Goal: Information Seeking & Learning: Learn about a topic

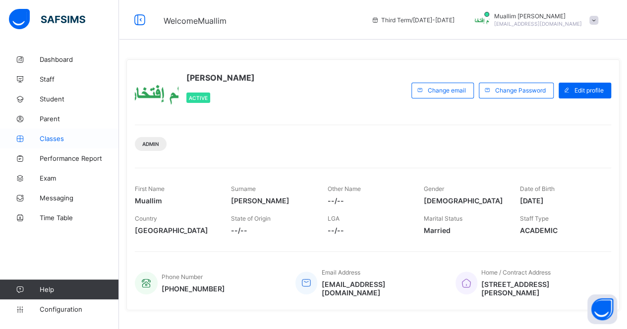
click at [43, 140] on span "Classes" at bounding box center [79, 139] width 79 height 8
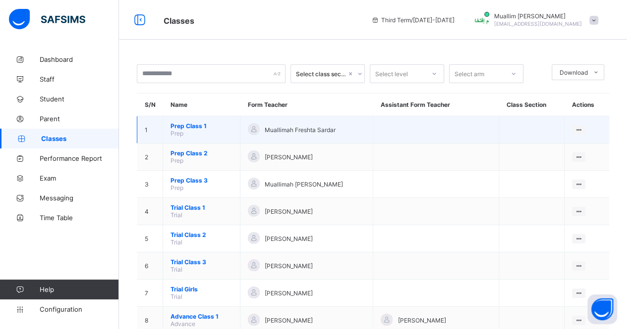
click at [197, 125] on span "Prep Class 1" at bounding box center [201, 125] width 62 height 7
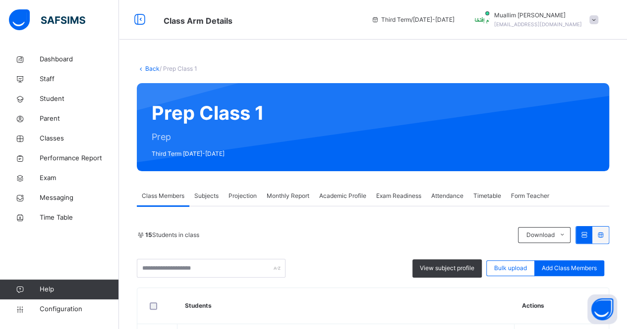
click at [287, 198] on span "Monthly Report" at bounding box center [288, 196] width 43 height 9
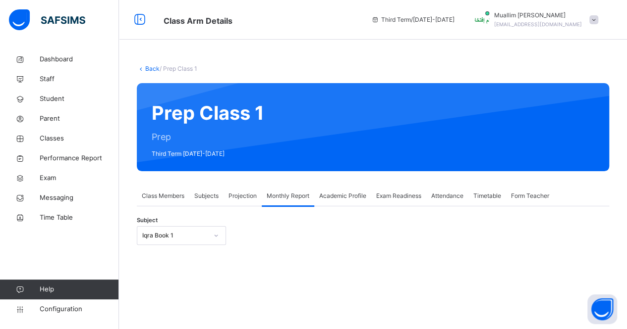
click at [194, 243] on div "Iqra Book 1" at bounding box center [181, 235] width 89 height 19
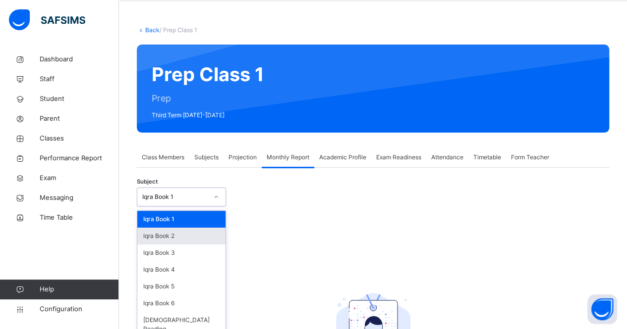
scroll to position [42, 0]
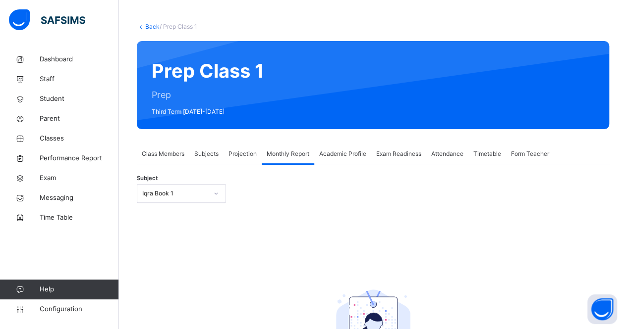
click at [235, 153] on span "Projection" at bounding box center [242, 154] width 28 height 9
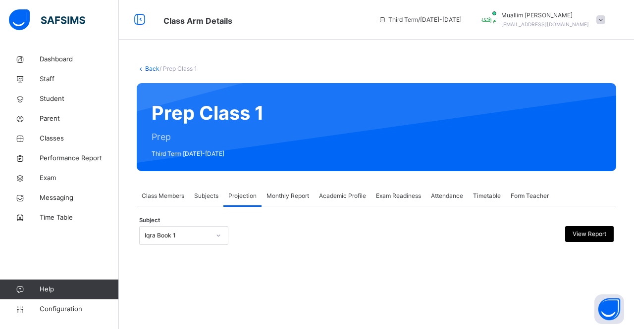
click at [198, 244] on div "Iqra Book 1" at bounding box center [183, 235] width 89 height 19
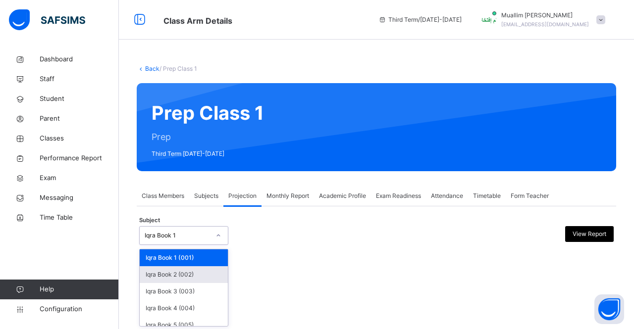
click at [199, 273] on div "Iqra Book 2 (002)" at bounding box center [184, 275] width 88 height 17
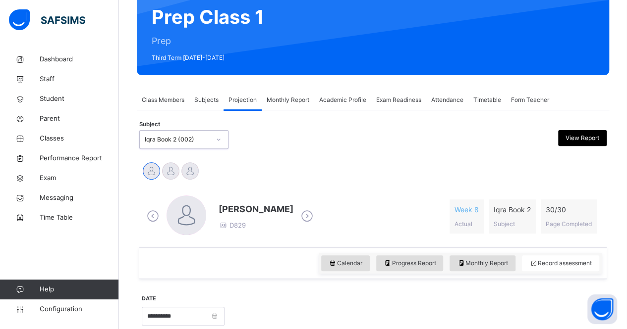
scroll to position [99, 0]
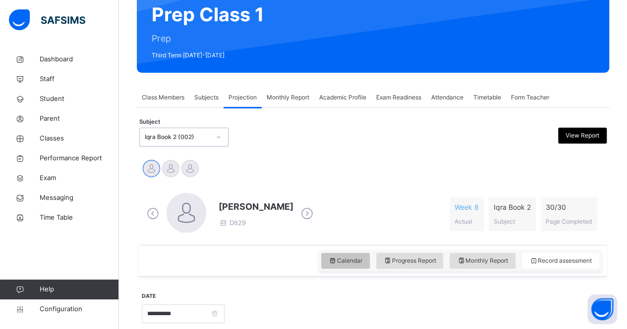
click at [346, 258] on span "Calendar" at bounding box center [345, 261] width 34 height 9
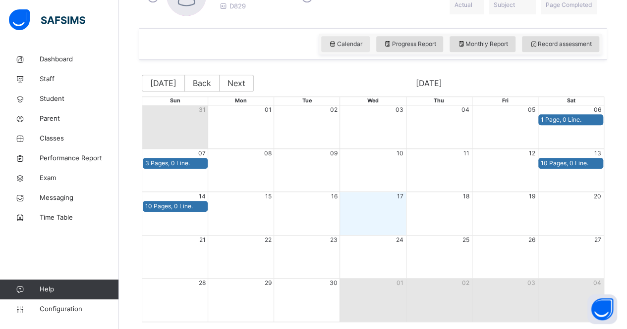
scroll to position [315, 0]
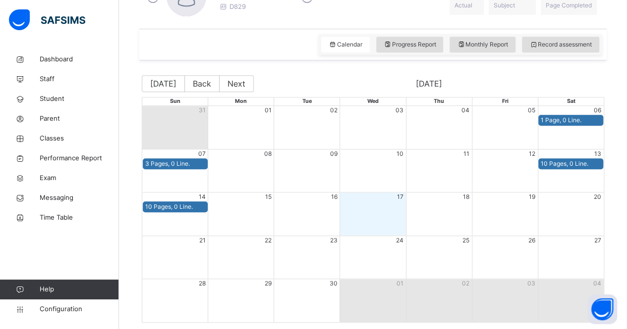
drag, startPoint x: 346, startPoint y: 258, endPoint x: 566, endPoint y: 157, distance: 241.9
click at [566, 157] on div "Sun Mon Tue Wed Thu Fri Sat 31 01 02 03 04 05 06 1 Page, 0 Line. 07 08 09 10 11…" at bounding box center [373, 210] width 462 height 226
click at [235, 86] on button "Next" at bounding box center [236, 83] width 35 height 17
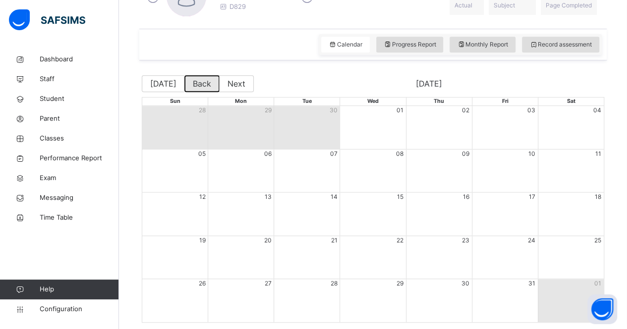
click at [213, 83] on button "Back" at bounding box center [201, 83] width 35 height 17
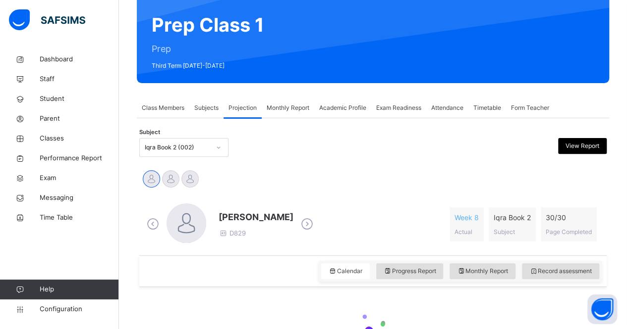
scroll to position [88, 0]
click at [313, 221] on icon at bounding box center [306, 224] width 17 height 15
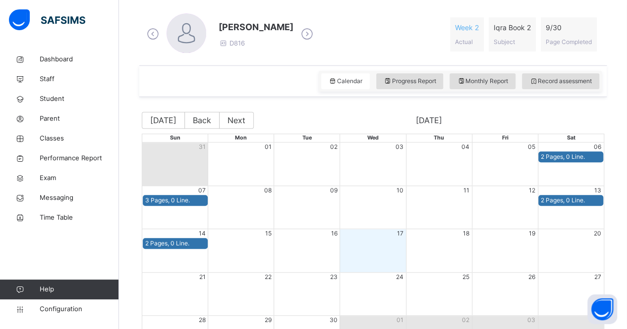
click at [301, 32] on icon at bounding box center [306, 34] width 17 height 15
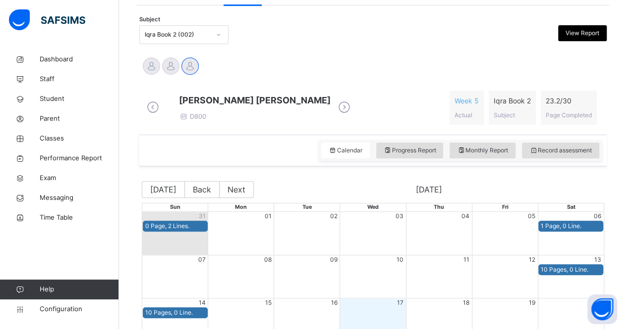
scroll to position [203, 0]
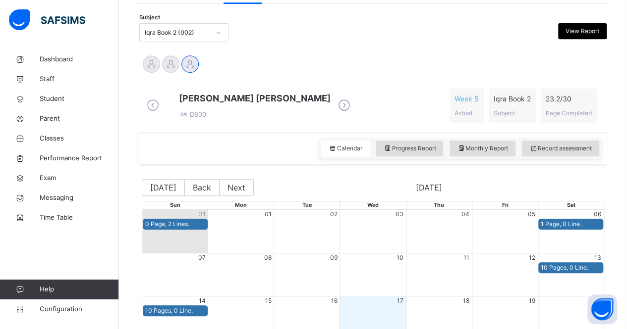
click at [162, 36] on div "Iqra Book 2 (002)" at bounding box center [177, 32] width 65 height 9
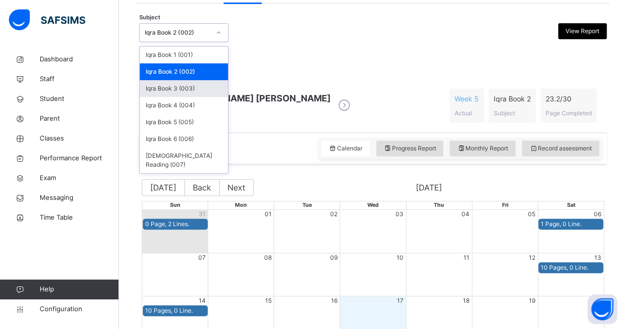
click at [200, 90] on div "Iqra Book 3 (003)" at bounding box center [184, 88] width 88 height 17
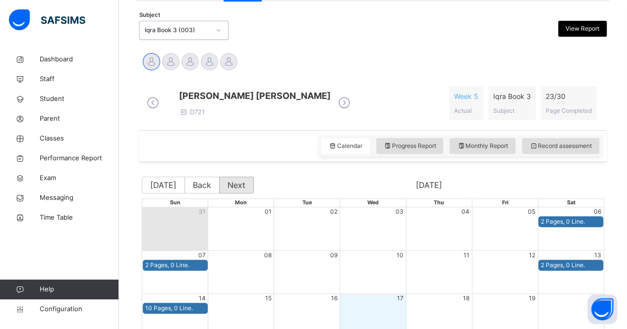
scroll to position [202, 0]
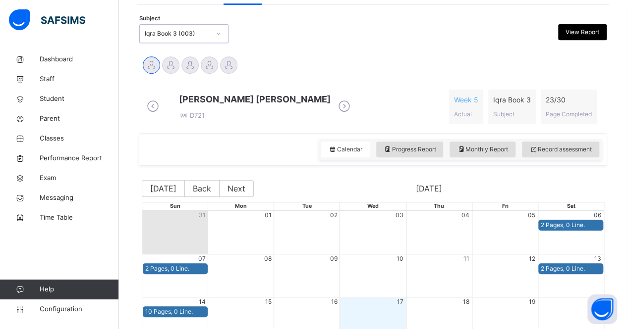
click at [189, 21] on div "Subject option Iqra Book 3 (003), selected. 0 results available. Select is focu…" at bounding box center [372, 33] width 467 height 29
click at [187, 32] on div "Iqra Book 3 (003)" at bounding box center [177, 33] width 65 height 9
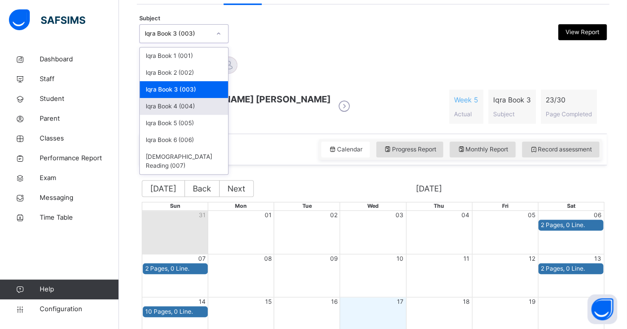
click at [200, 107] on div "Iqra Book 4 (004)" at bounding box center [184, 106] width 88 height 17
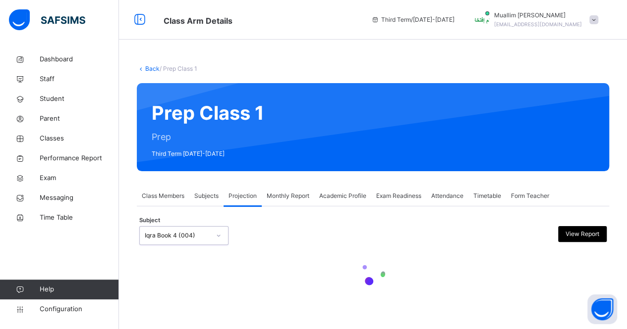
scroll to position [0, 0]
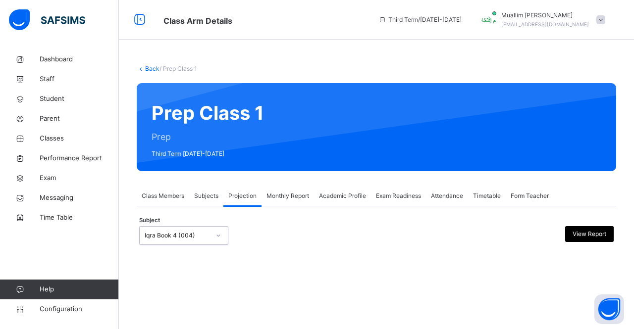
click at [172, 232] on div "Iqra Book 4 (004)" at bounding box center [177, 235] width 65 height 9
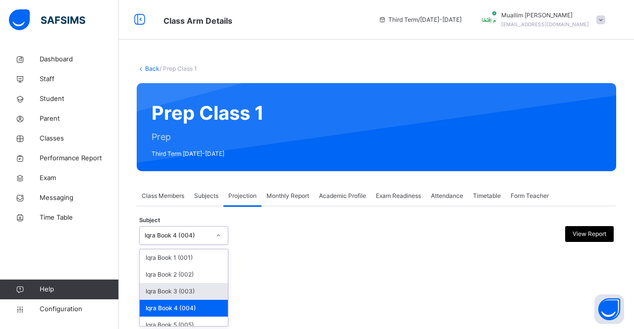
click at [175, 289] on div "Iqra Book 3 (003)" at bounding box center [184, 291] width 88 height 17
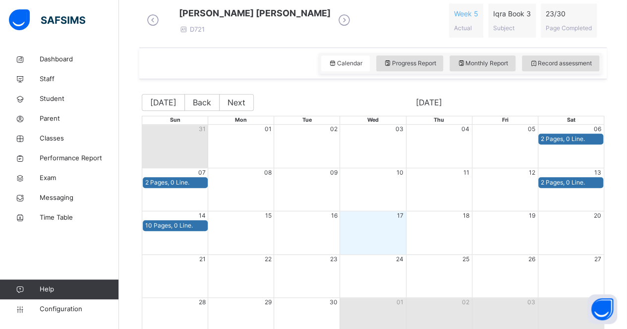
click at [335, 23] on icon at bounding box center [343, 20] width 17 height 15
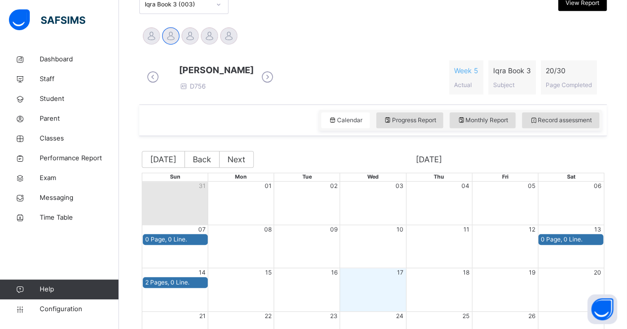
scroll to position [338, 0]
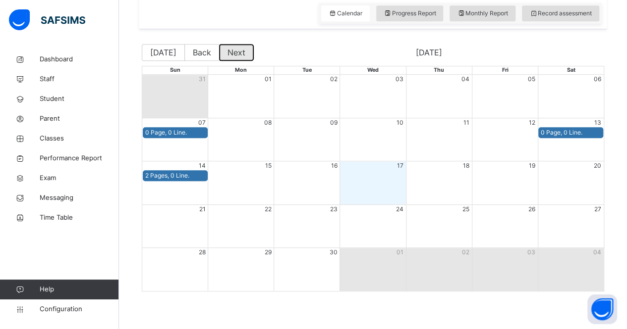
click at [231, 61] on button "Next" at bounding box center [236, 52] width 35 height 17
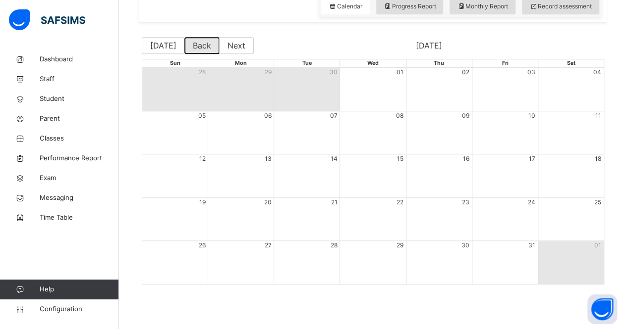
click at [203, 52] on button "Back" at bounding box center [201, 45] width 35 height 17
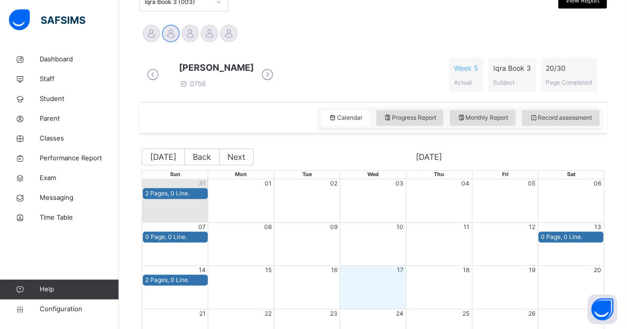
click at [266, 74] on icon at bounding box center [267, 74] width 17 height 15
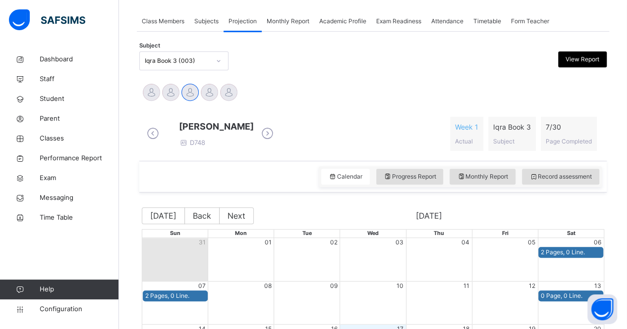
scroll to position [173, 0]
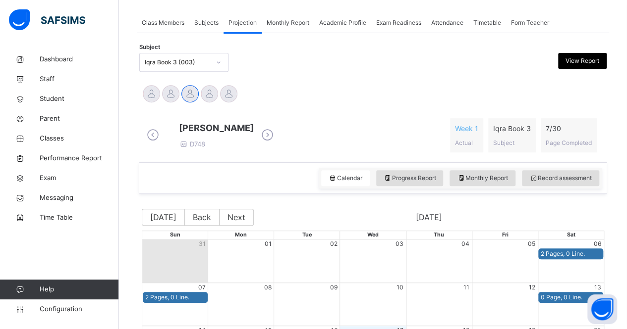
click at [276, 138] on icon at bounding box center [267, 135] width 17 height 15
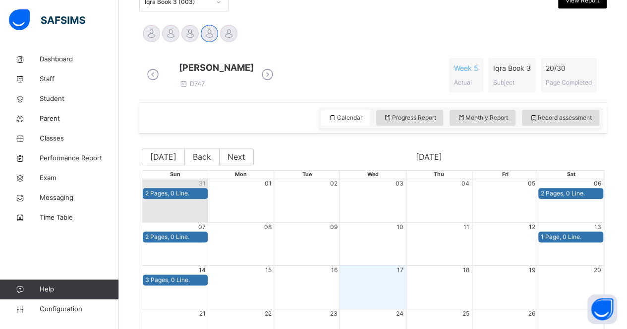
click at [276, 80] on icon at bounding box center [267, 74] width 17 height 15
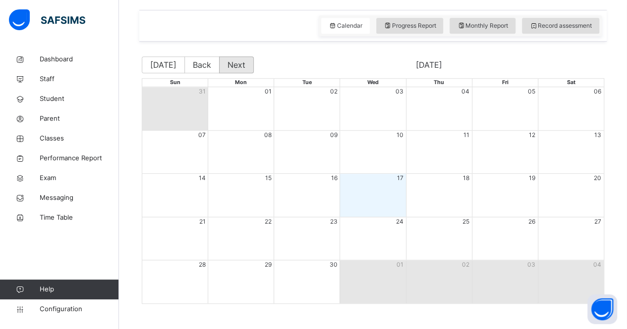
scroll to position [224, 0]
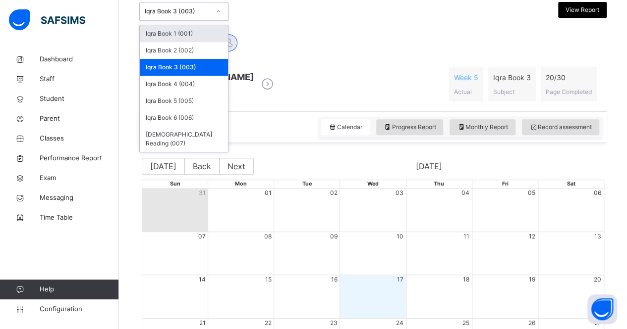
click at [178, 10] on div "Iqra Book 3 (003)" at bounding box center [177, 11] width 65 height 9
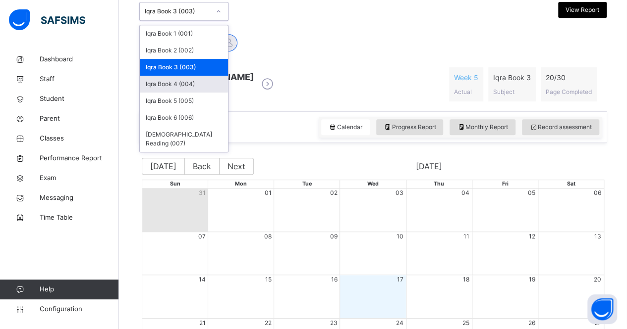
click at [182, 85] on div "Iqra Book 4 (004)" at bounding box center [184, 84] width 88 height 17
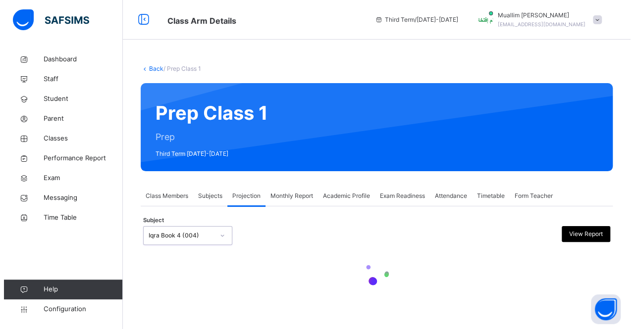
scroll to position [0, 0]
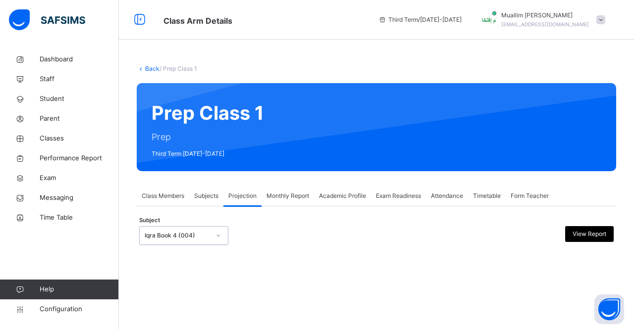
click at [176, 244] on div "Iqra Book 4 (004)" at bounding box center [183, 235] width 89 height 19
click at [182, 327] on div "Back / Prep Class 1 Prep Class 1 Prep Third Term [DATE]-[DATE] Class Members Su…" at bounding box center [376, 164] width 515 height 329
click at [179, 224] on div "Subject Iqra Book 4 (004) View Report" at bounding box center [376, 235] width 475 height 29
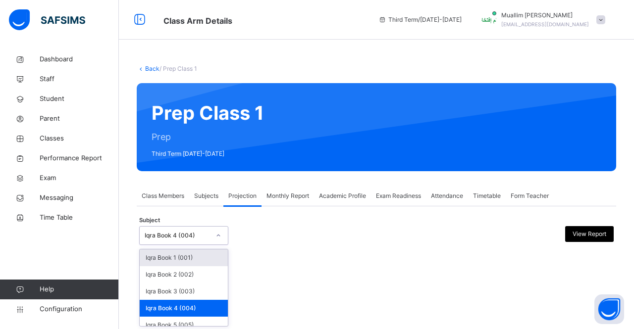
click at [179, 240] on div "Iqra Book 4 (004)" at bounding box center [174, 235] width 69 height 15
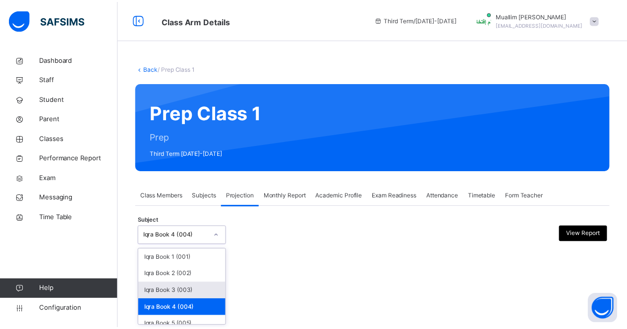
scroll to position [41, 0]
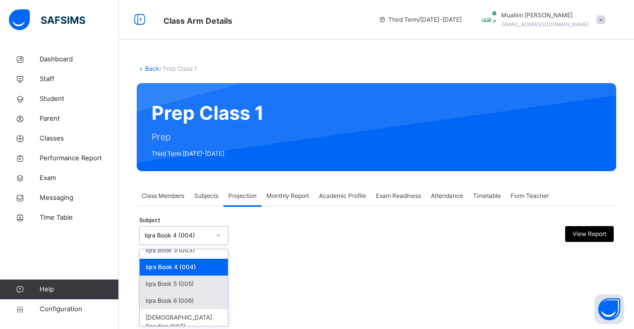
click at [182, 290] on div "Iqra Book 5 (005)" at bounding box center [184, 284] width 88 height 17
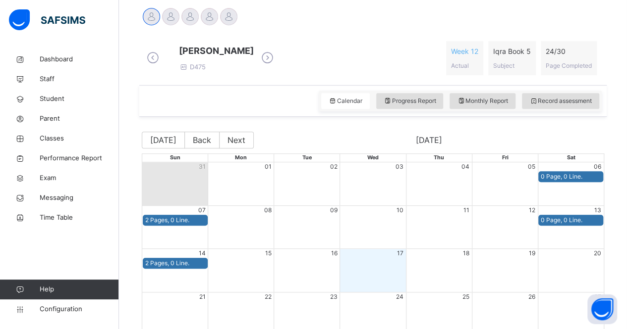
scroll to position [258, 0]
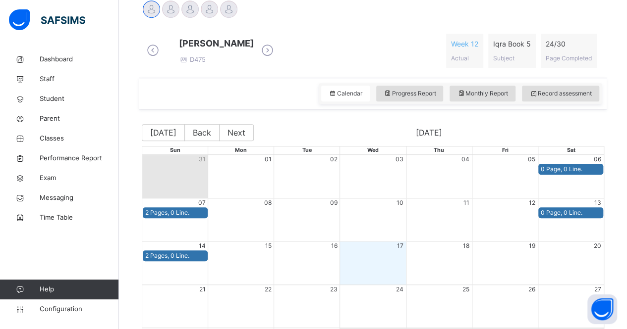
click at [276, 55] on icon at bounding box center [267, 50] width 17 height 15
click at [276, 56] on icon at bounding box center [267, 50] width 17 height 15
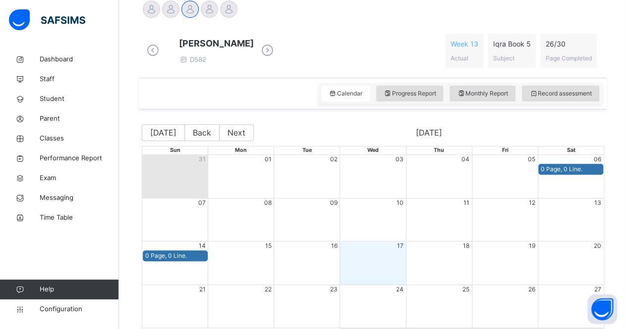
click at [254, 55] on span at bounding box center [216, 52] width 75 height 5
click at [276, 51] on icon at bounding box center [267, 50] width 17 height 15
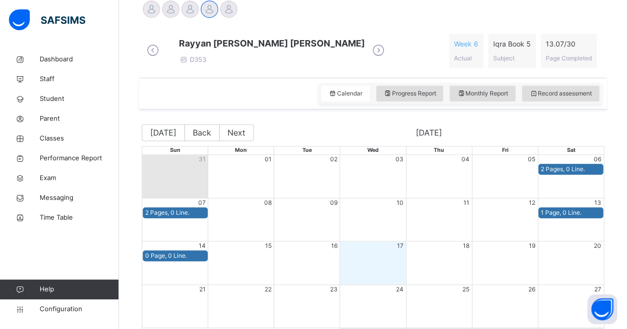
click at [387, 56] on icon at bounding box center [378, 50] width 17 height 15
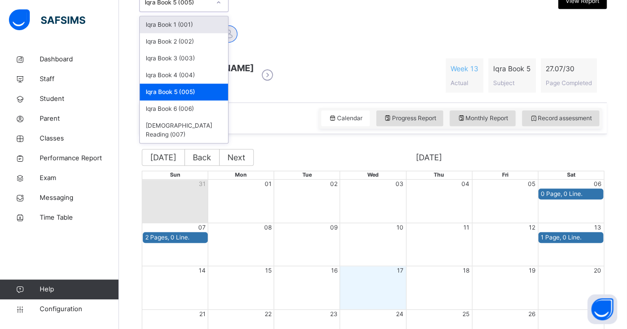
scroll to position [231, 0]
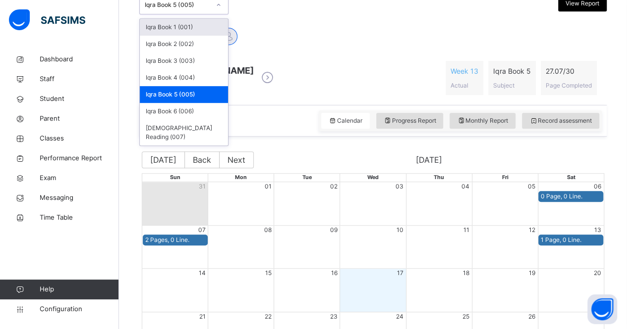
drag, startPoint x: 164, startPoint y: 5, endPoint x: 153, endPoint y: 112, distance: 107.0
click at [153, 112] on div "Iqra Book 6 (006)" at bounding box center [184, 111] width 88 height 17
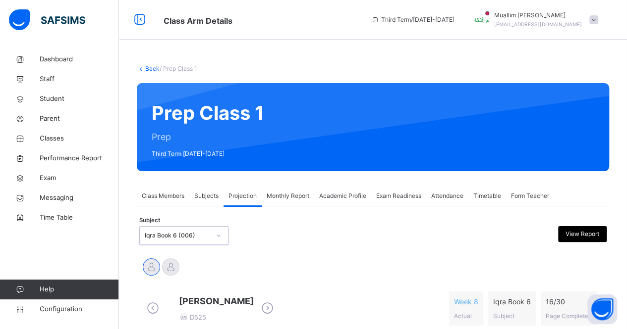
scroll to position [147, 0]
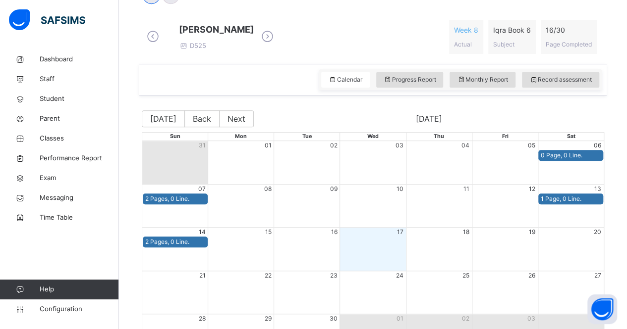
click at [276, 41] on icon at bounding box center [267, 36] width 17 height 15
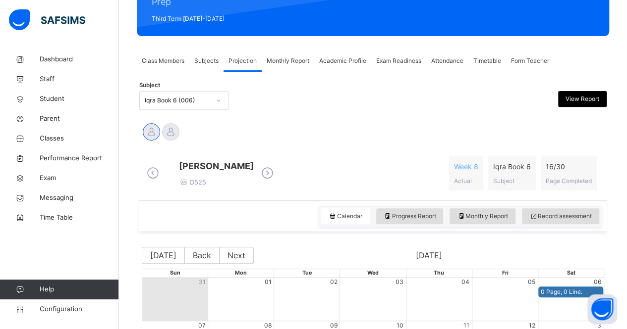
scroll to position [134, 0]
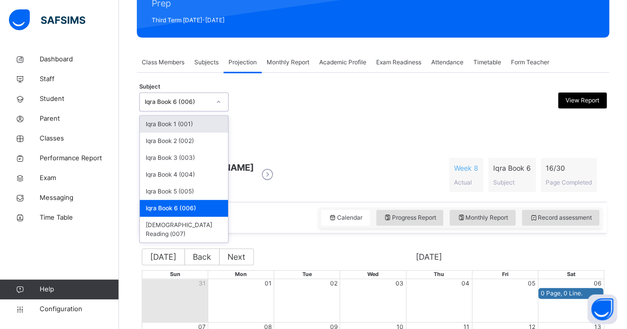
click at [170, 103] on div "Iqra Book 6 (006)" at bounding box center [177, 102] width 65 height 9
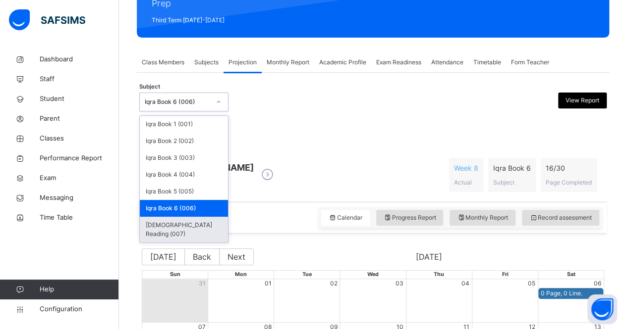
click at [176, 223] on div "[DEMOGRAPHIC_DATA] Reading (007)" at bounding box center [184, 230] width 88 height 26
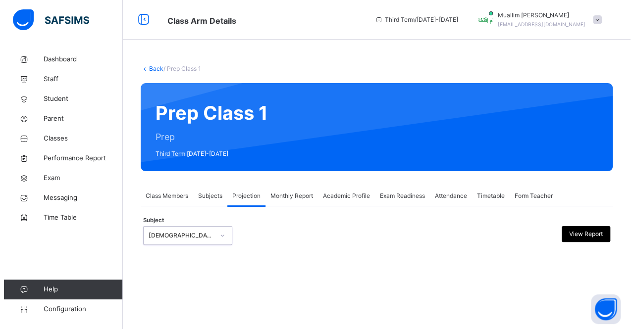
scroll to position [0, 0]
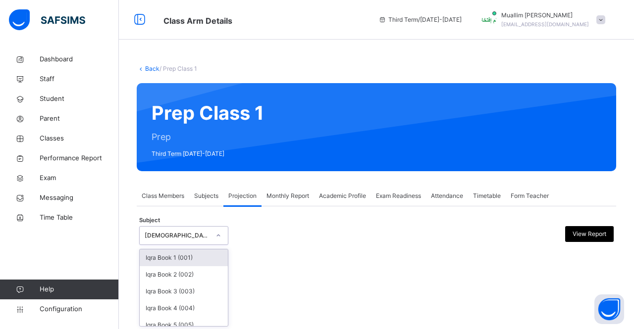
click at [200, 236] on div "[DEMOGRAPHIC_DATA] Reading (007)" at bounding box center [177, 235] width 65 height 9
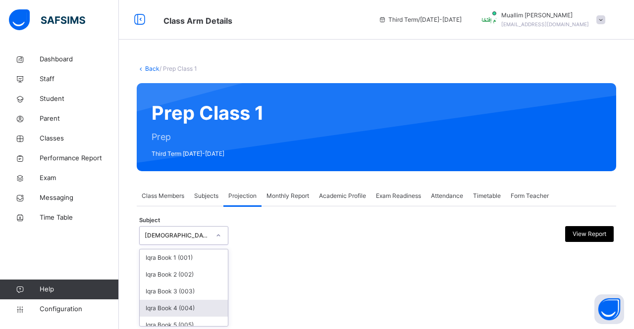
scroll to position [41, 0]
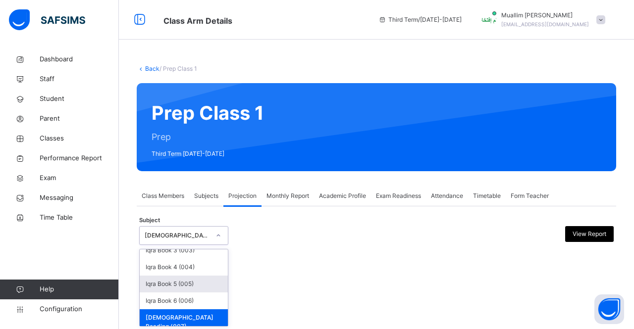
click at [294, 285] on div "Back / Prep Class 1 Prep Class 1 Prep Third Term [DATE]-[DATE] Class Members Su…" at bounding box center [376, 164] width 515 height 329
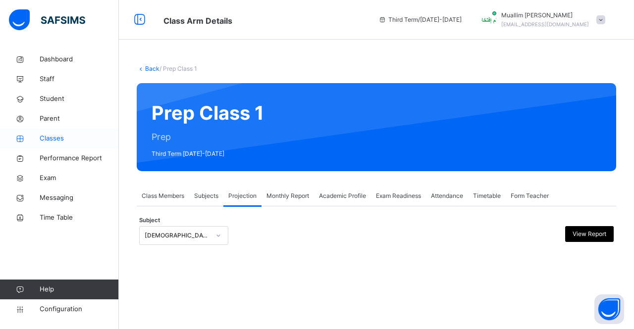
click at [46, 139] on span "Classes" at bounding box center [79, 139] width 79 height 10
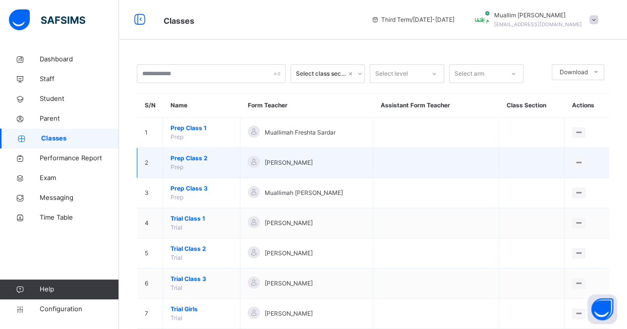
click at [195, 160] on span "Prep Class 2" at bounding box center [201, 158] width 62 height 9
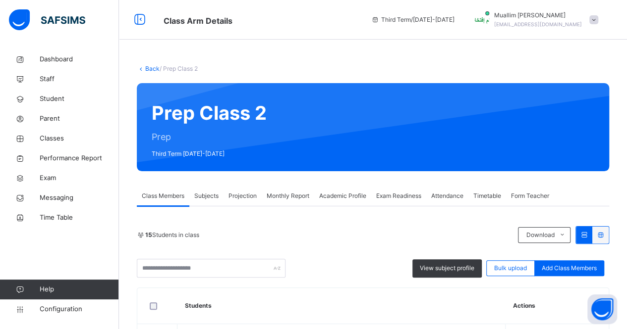
click at [243, 203] on div "Projection" at bounding box center [242, 196] width 38 height 20
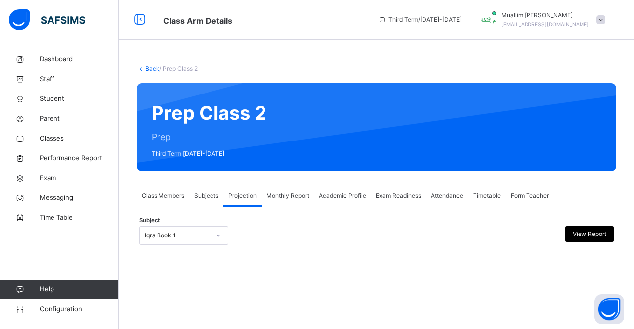
click at [196, 238] on div "Iqra Book 1" at bounding box center [177, 235] width 65 height 9
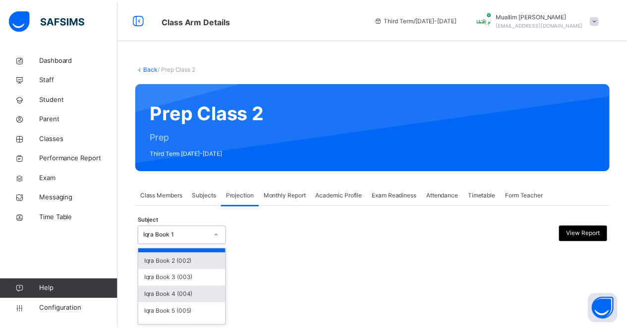
scroll to position [12, 0]
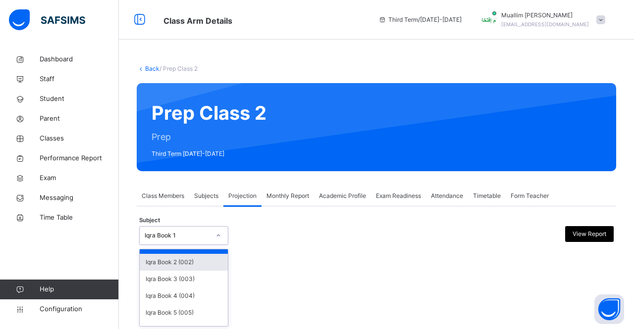
click at [184, 262] on div "Iqra Book 2 (002)" at bounding box center [184, 262] width 88 height 17
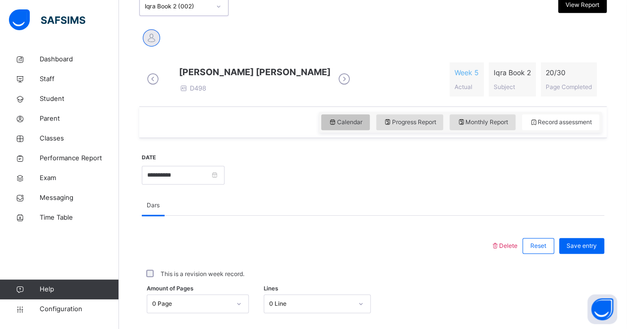
click at [350, 127] on span "Calendar" at bounding box center [345, 122] width 34 height 9
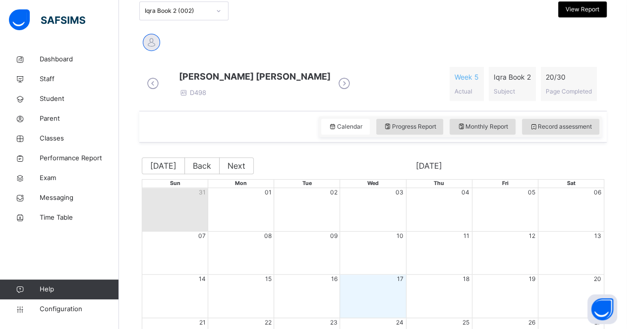
scroll to position [223, 0]
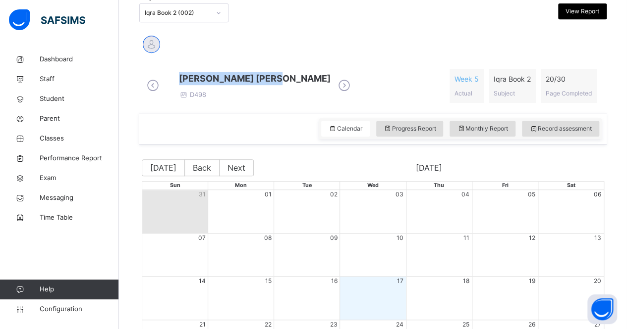
drag, startPoint x: 305, startPoint y: 80, endPoint x: 221, endPoint y: 75, distance: 83.4
click at [221, 75] on div "[PERSON_NAME] [PERSON_NAME] D498" at bounding box center [248, 86] width 209 height 28
copy span "[PERSON_NAME] [PERSON_NAME]"
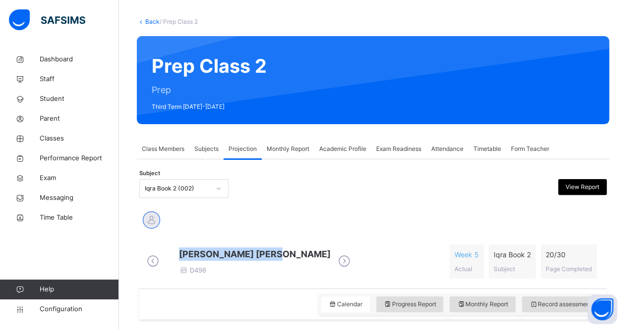
scroll to position [46, 0]
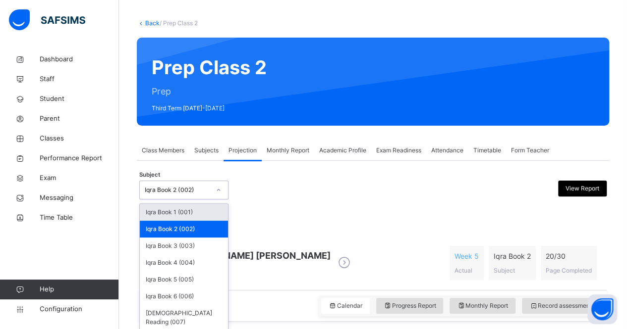
click at [155, 189] on div "Iqra Book 2 (002)" at bounding box center [177, 190] width 65 height 9
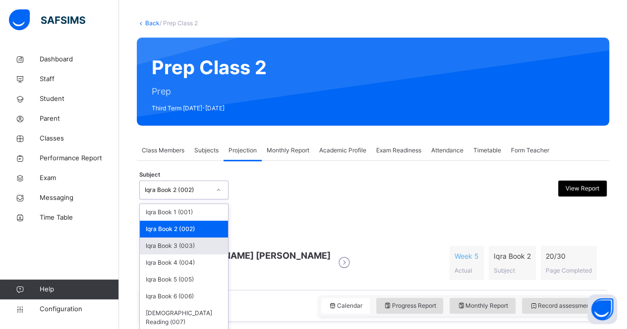
click at [183, 243] on div "Iqra Book 3 (003)" at bounding box center [184, 246] width 88 height 17
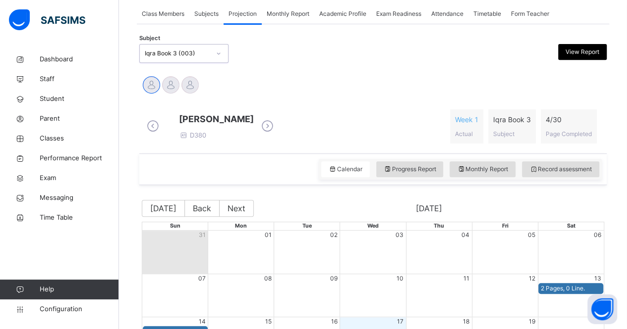
scroll to position [183, 0]
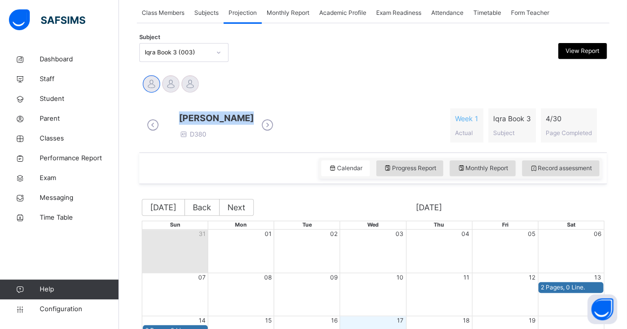
drag, startPoint x: 218, startPoint y: 114, endPoint x: 286, endPoint y: 119, distance: 68.1
click at [276, 119] on div "[PERSON_NAME] D380" at bounding box center [210, 125] width 132 height 28
copy span "[PERSON_NAME]"
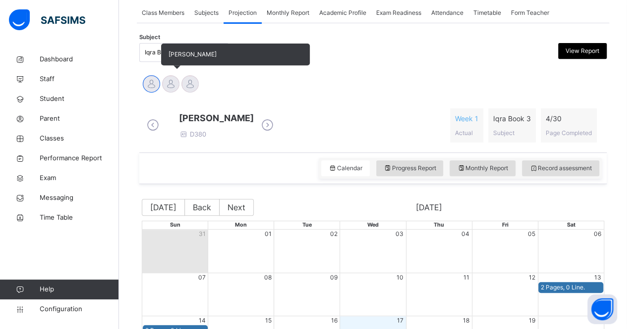
click at [167, 88] on div at bounding box center [170, 83] width 17 height 17
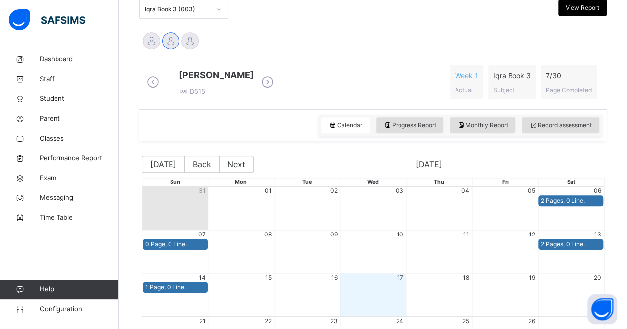
scroll to position [225, 0]
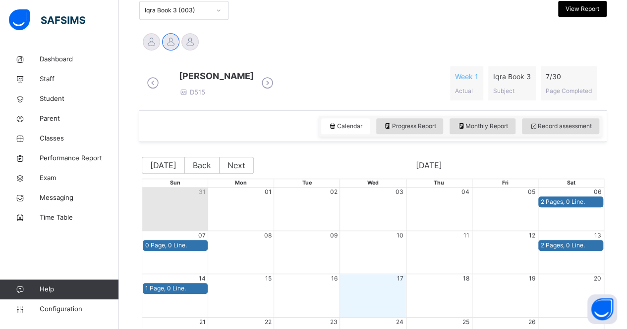
click at [271, 91] on icon at bounding box center [267, 83] width 17 height 15
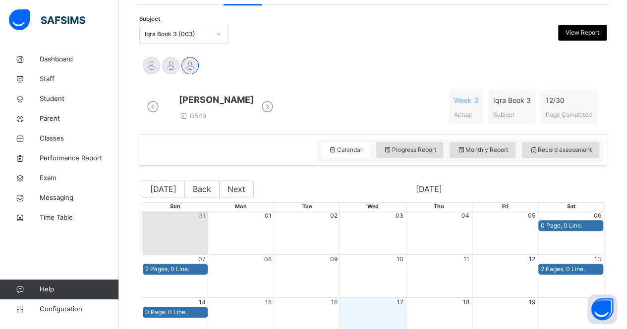
scroll to position [191, 0]
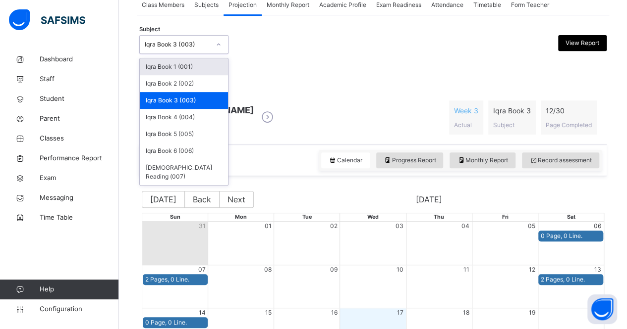
click at [209, 47] on div "Iqra Book 3 (003)" at bounding box center [177, 44] width 65 height 9
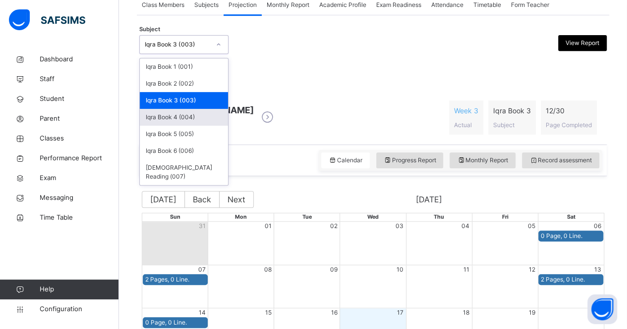
click at [193, 116] on div "Iqra Book 4 (004)" at bounding box center [184, 117] width 88 height 17
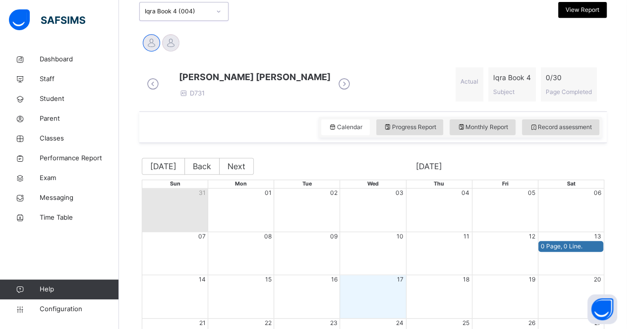
scroll to position [222, 0]
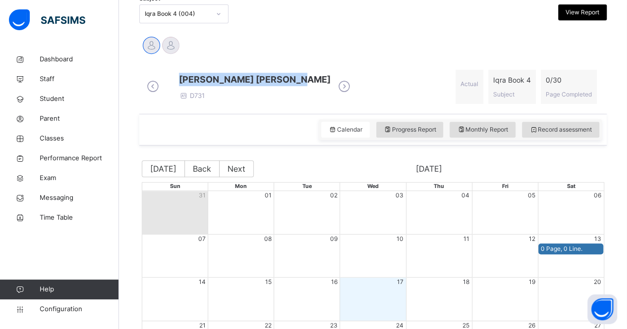
drag, startPoint x: 227, startPoint y: 83, endPoint x: 332, endPoint y: 81, distance: 105.1
click at [330, 81] on span "[PERSON_NAME] [PERSON_NAME]" at bounding box center [255, 79] width 152 height 13
copy span "[PERSON_NAME] [PERSON_NAME]"
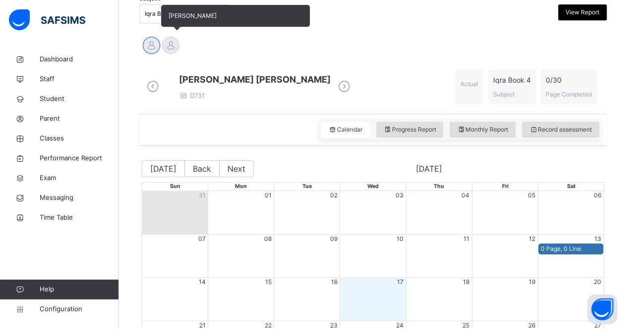
click at [171, 48] on div at bounding box center [170, 45] width 17 height 17
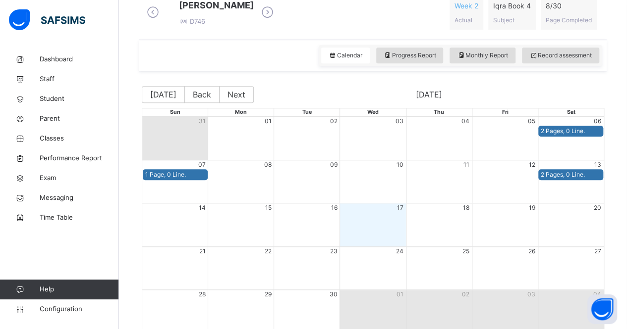
scroll to position [201, 0]
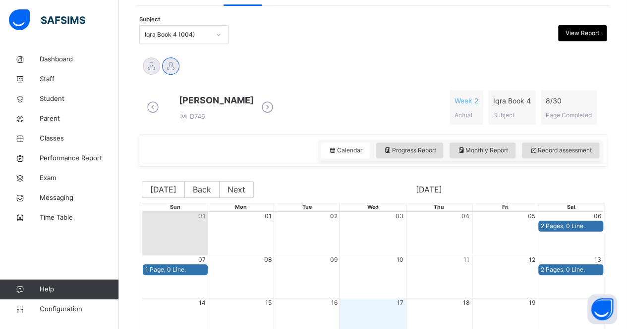
click at [188, 27] on div "Iqra Book 4 (004)" at bounding box center [174, 34] width 69 height 15
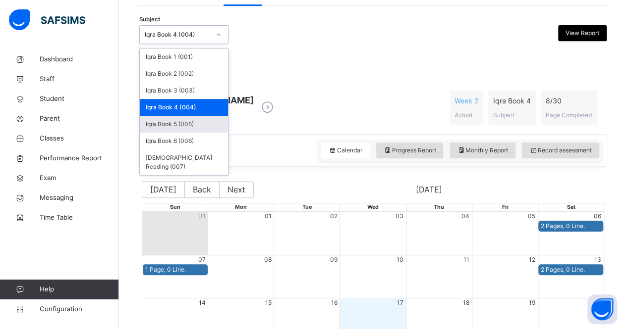
click at [206, 127] on div "Iqra Book 5 (005)" at bounding box center [184, 124] width 88 height 17
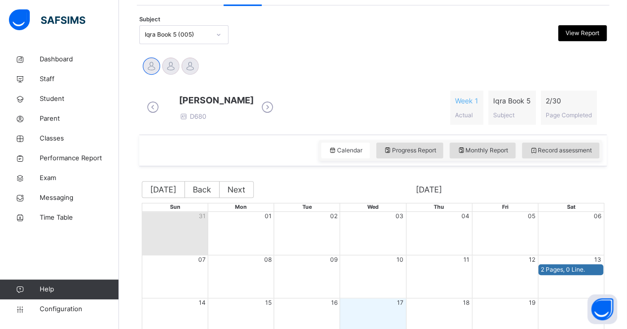
drag, startPoint x: 218, startPoint y: 100, endPoint x: 337, endPoint y: 100, distance: 118.4
click at [254, 100] on span "[PERSON_NAME]" at bounding box center [216, 100] width 75 height 13
copy span "[PERSON_NAME]"
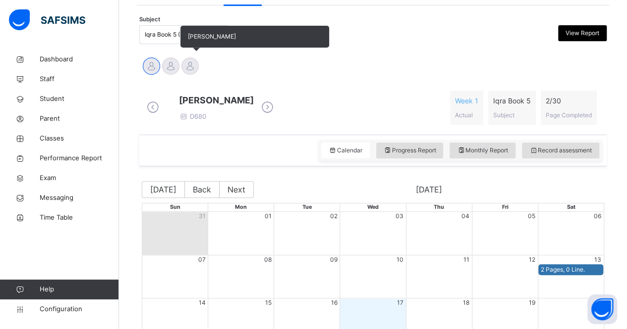
click at [180, 57] on div "[PERSON_NAME]" at bounding box center [189, 67] width 19 height 22
click at [175, 62] on div at bounding box center [170, 65] width 17 height 17
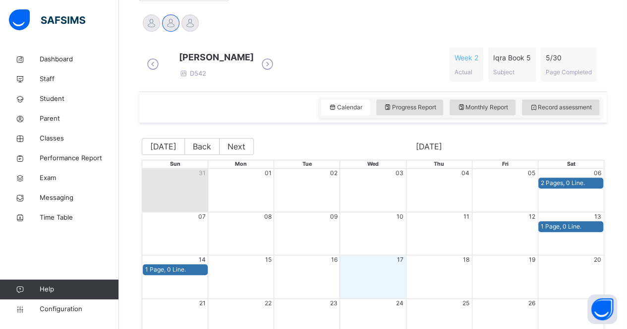
scroll to position [245, 0]
drag, startPoint x: 220, startPoint y: 59, endPoint x: 290, endPoint y: 57, distance: 69.9
click at [254, 57] on span "[PERSON_NAME]" at bounding box center [216, 56] width 75 height 13
copy span "[PERSON_NAME]"
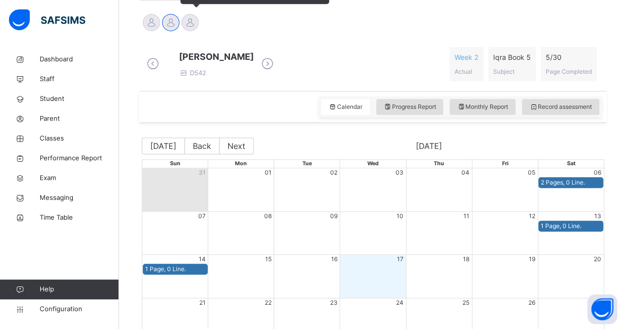
click at [188, 20] on div at bounding box center [189, 22] width 17 height 17
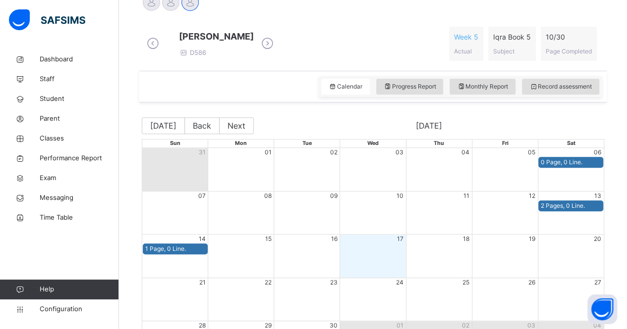
scroll to position [220, 0]
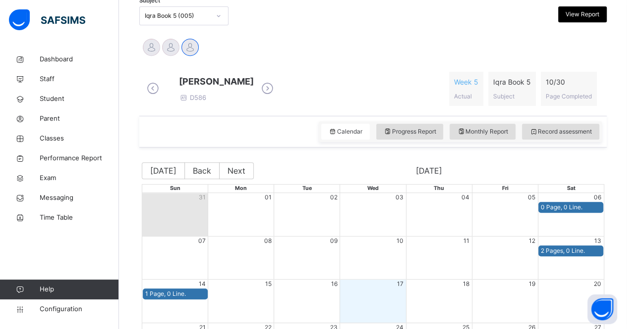
drag, startPoint x: 221, startPoint y: 85, endPoint x: 301, endPoint y: 81, distance: 79.8
click at [276, 81] on div "[PERSON_NAME] D586" at bounding box center [210, 89] width 132 height 28
copy span "[PERSON_NAME]"
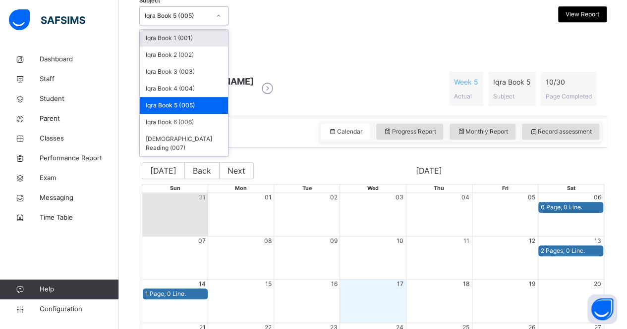
click at [176, 20] on div "Iqra Book 5 (005)" at bounding box center [174, 15] width 69 height 15
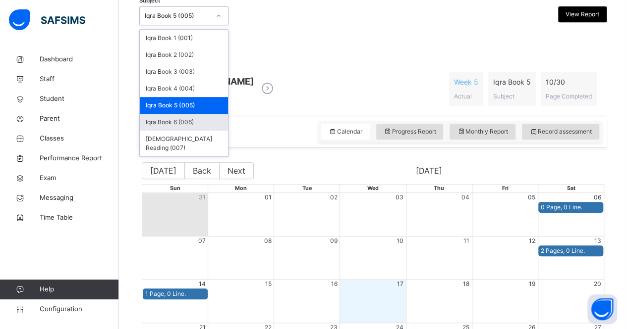
click at [173, 123] on div "Iqra Book 6 (006)" at bounding box center [184, 122] width 88 height 17
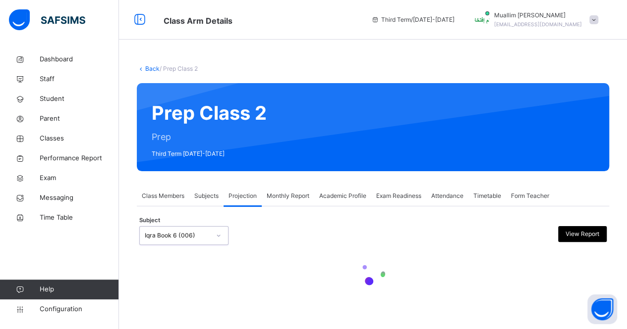
scroll to position [0, 0]
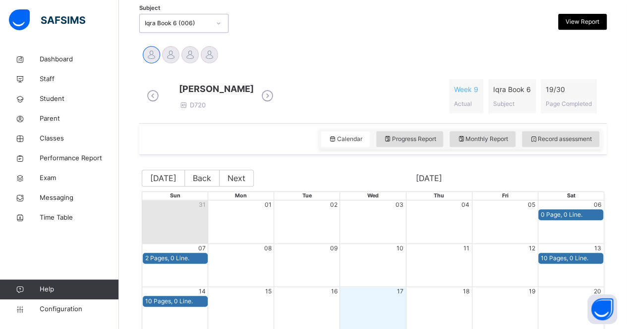
click at [276, 102] on icon at bounding box center [267, 96] width 17 height 15
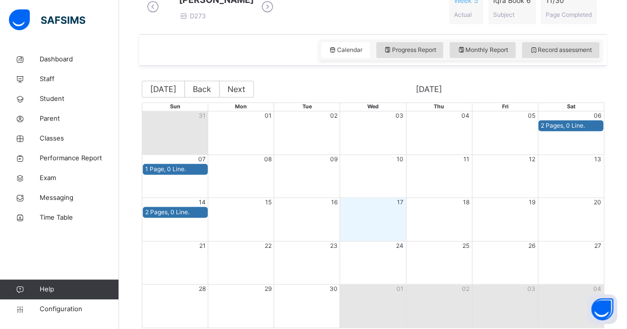
scroll to position [301, 0]
click at [269, 14] on icon at bounding box center [267, 7] width 17 height 15
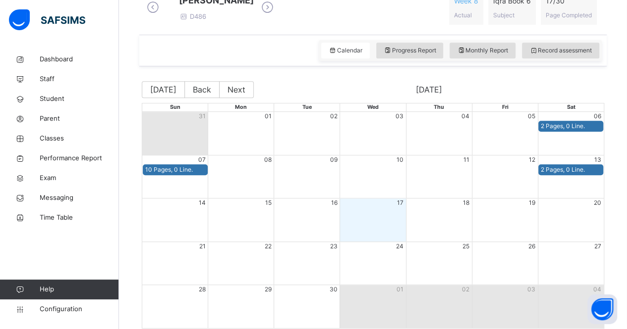
scroll to position [288, 0]
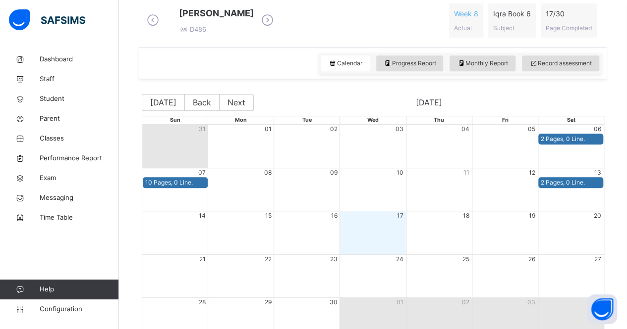
click at [276, 23] on icon at bounding box center [267, 20] width 17 height 15
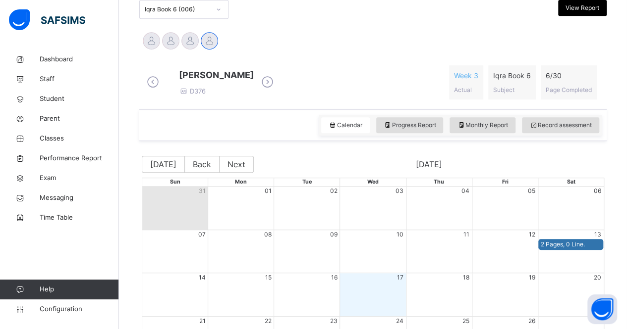
scroll to position [226, 0]
drag, startPoint x: 219, startPoint y: 80, endPoint x: 294, endPoint y: 81, distance: 75.3
click at [276, 81] on div "[PERSON_NAME] D376" at bounding box center [210, 83] width 132 height 28
copy span "[PERSON_NAME]"
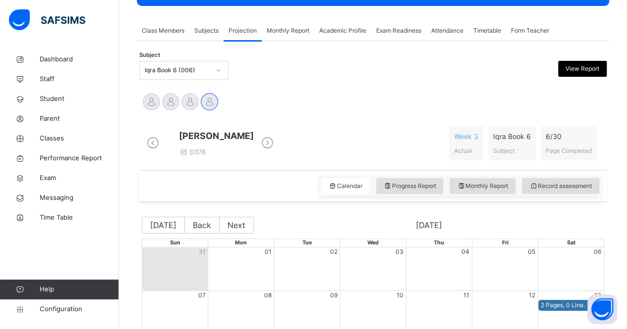
scroll to position [164, 0]
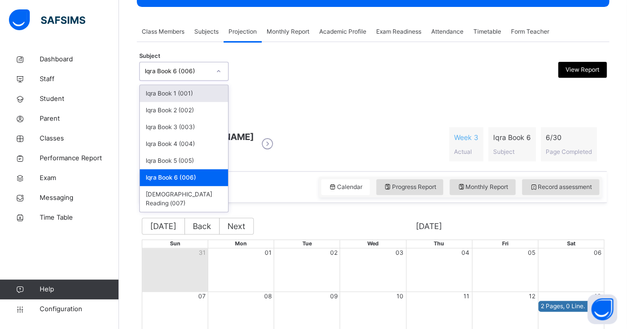
click at [187, 76] on div "Iqra Book 6 (006)" at bounding box center [174, 71] width 69 height 15
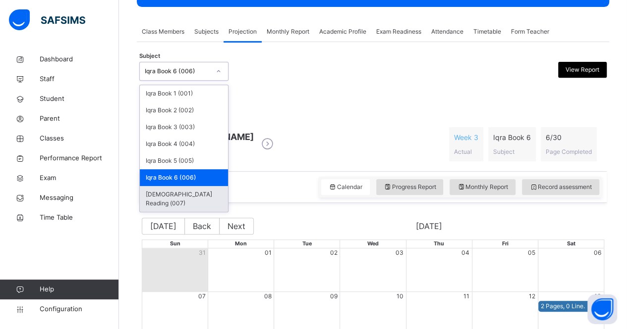
click at [195, 191] on div "[DEMOGRAPHIC_DATA] Reading (007)" at bounding box center [184, 199] width 88 height 26
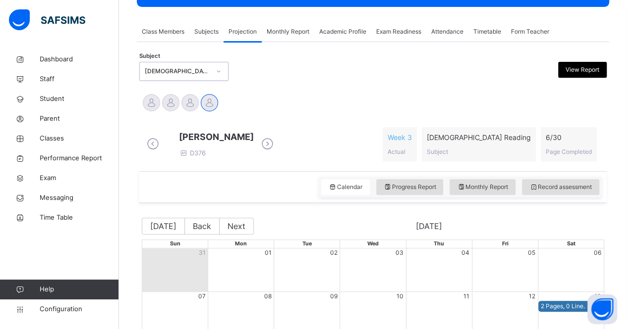
scroll to position [0, 0]
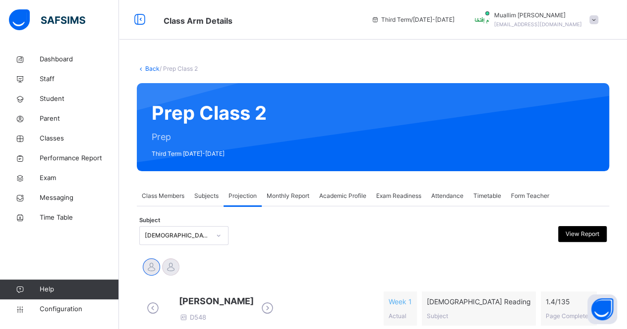
click at [314, 230] on div at bounding box center [313, 235] width 113 height 19
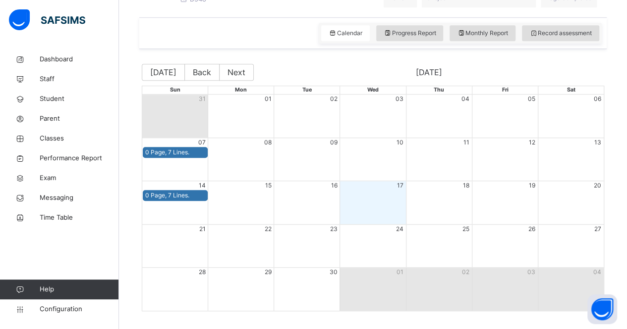
scroll to position [235, 0]
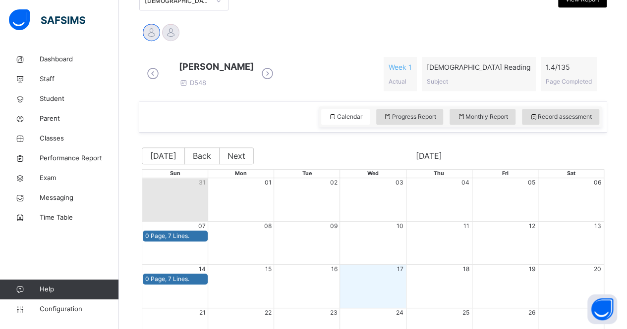
drag, startPoint x: 219, startPoint y: 67, endPoint x: 323, endPoint y: 69, distance: 103.6
click at [276, 69] on div "[PERSON_NAME] D548" at bounding box center [210, 74] width 132 height 28
copy span "[PERSON_NAME]"
click at [276, 68] on span at bounding box center [267, 74] width 17 height 19
click at [276, 71] on icon at bounding box center [267, 73] width 17 height 15
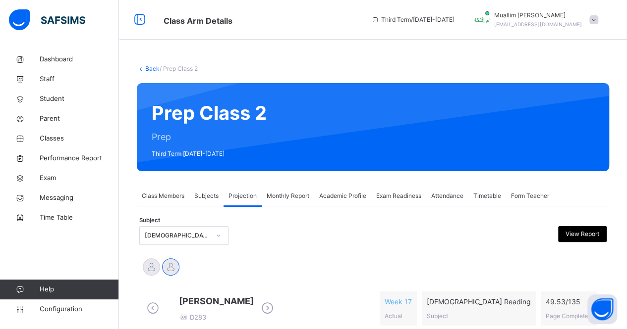
scroll to position [47, 0]
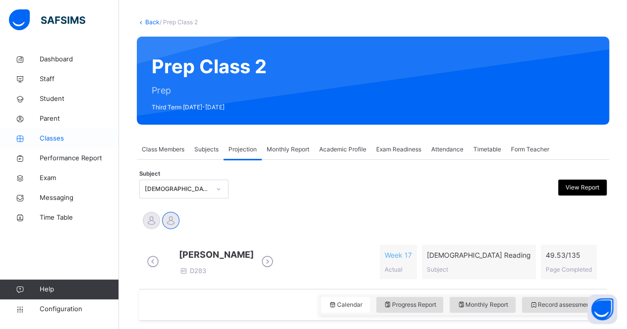
click at [71, 137] on span "Classes" at bounding box center [79, 139] width 79 height 10
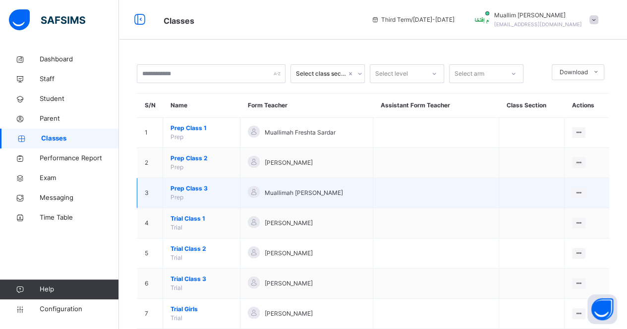
click at [186, 192] on span "Prep Class 3" at bounding box center [201, 188] width 62 height 9
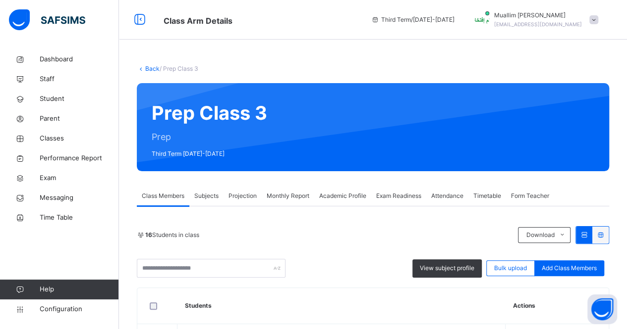
click at [233, 190] on div "Projection" at bounding box center [242, 196] width 38 height 20
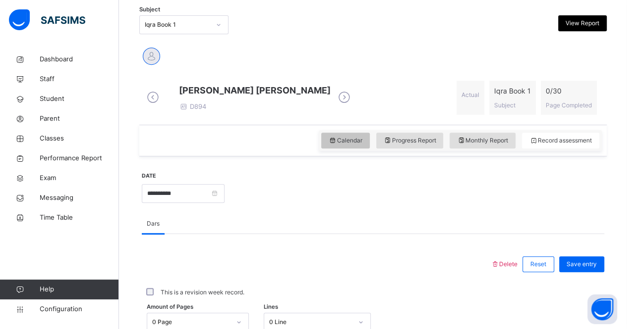
click at [348, 145] on span "Calendar" at bounding box center [345, 140] width 34 height 9
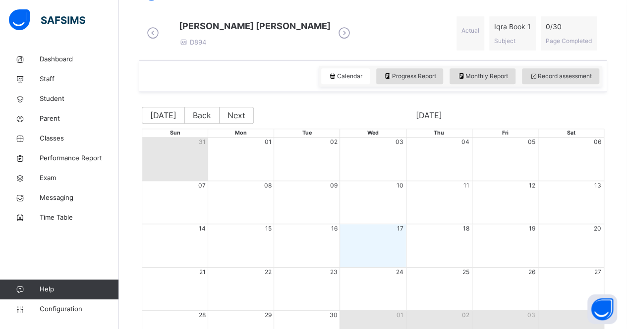
scroll to position [275, 0]
drag, startPoint x: 218, startPoint y: 28, endPoint x: 342, endPoint y: 29, distance: 124.4
click at [342, 29] on div "[PERSON_NAME] [PERSON_NAME] D894" at bounding box center [248, 34] width 209 height 28
copy span "[PERSON_NAME] [PERSON_NAME]"
click at [353, 37] on icon at bounding box center [343, 33] width 17 height 15
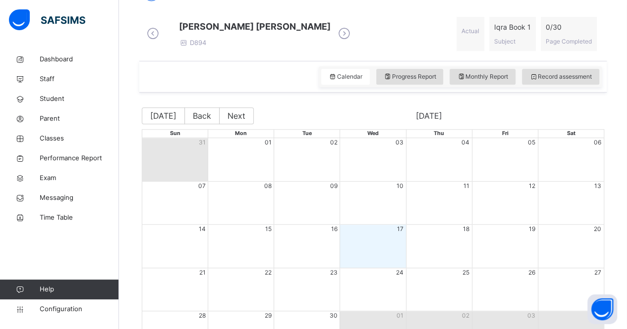
click at [353, 37] on icon at bounding box center [343, 33] width 17 height 15
click at [342, 44] on div "[PERSON_NAME] [PERSON_NAME] D894" at bounding box center [248, 34] width 209 height 28
drag, startPoint x: 351, startPoint y: 37, endPoint x: 335, endPoint y: 41, distance: 15.9
click at [330, 38] on span at bounding box center [255, 35] width 152 height 5
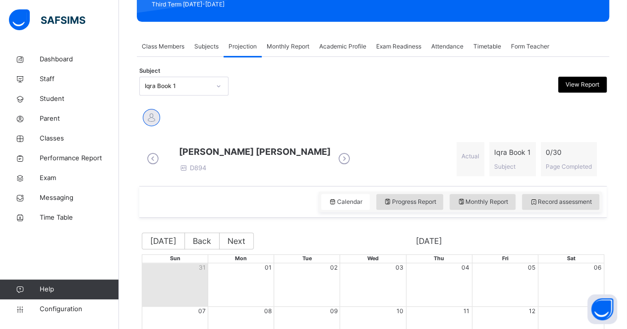
scroll to position [145, 0]
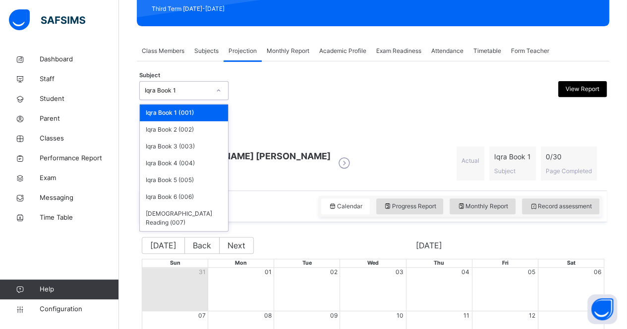
click at [153, 91] on div "Iqra Book 1" at bounding box center [177, 90] width 65 height 9
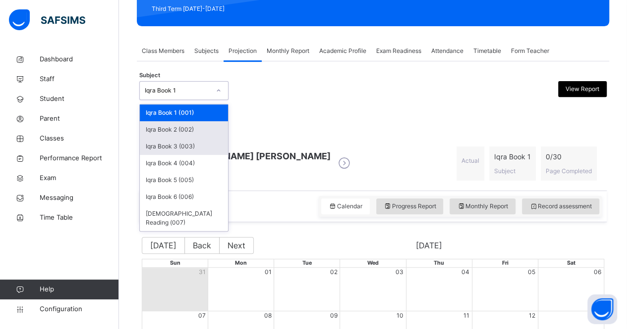
click at [164, 131] on div "Iqra Book 2 (002)" at bounding box center [184, 129] width 88 height 17
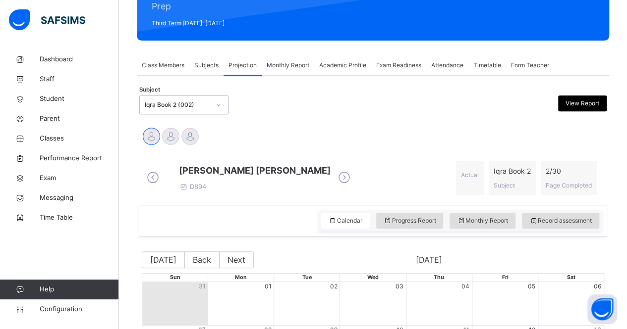
scroll to position [128, 0]
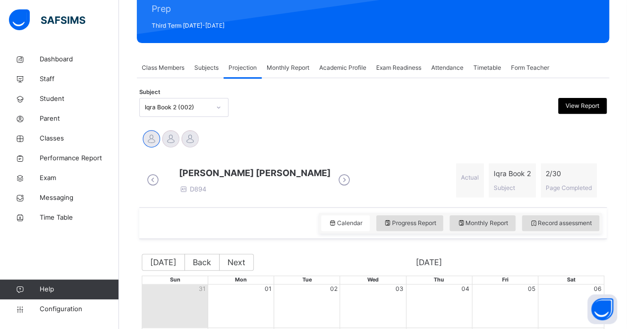
click at [169, 68] on span "Class Members" at bounding box center [163, 67] width 43 height 9
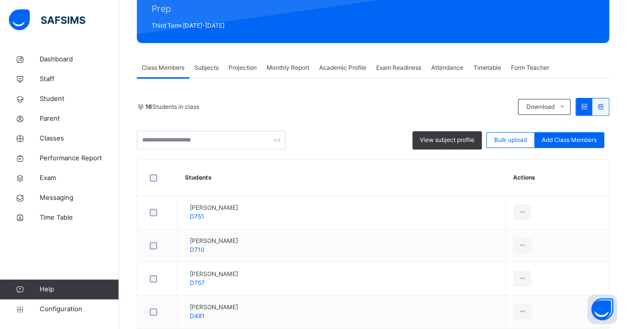
click at [207, 68] on span "Subjects" at bounding box center [206, 67] width 24 height 9
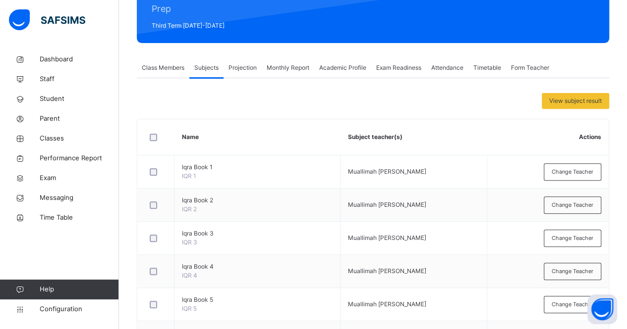
click at [170, 58] on div "Class Members" at bounding box center [163, 68] width 53 height 20
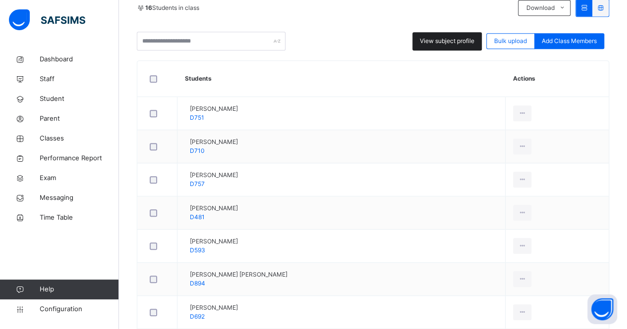
click at [438, 38] on span "View subject profile" at bounding box center [447, 41] width 55 height 9
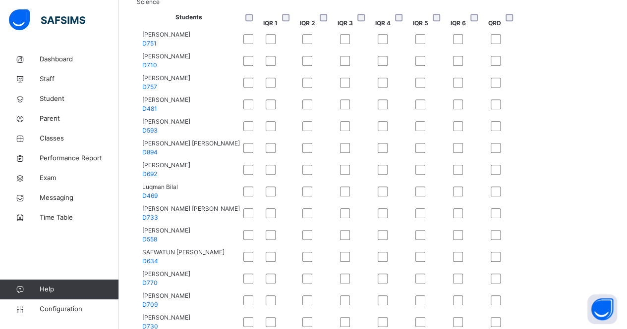
scroll to position [0, 0]
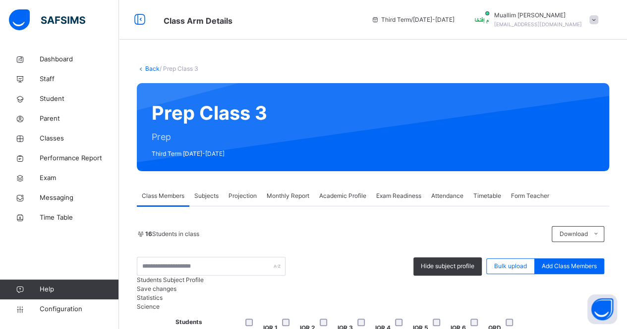
click at [246, 199] on span "Projection" at bounding box center [242, 196] width 28 height 9
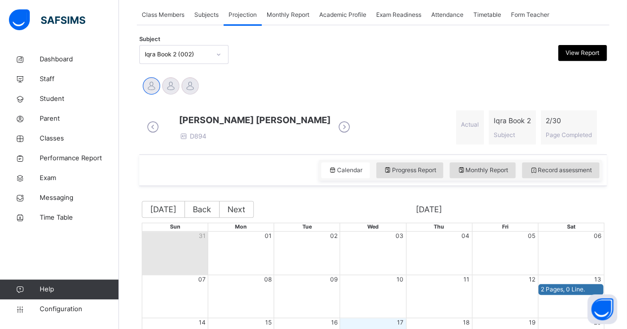
scroll to position [187, 0]
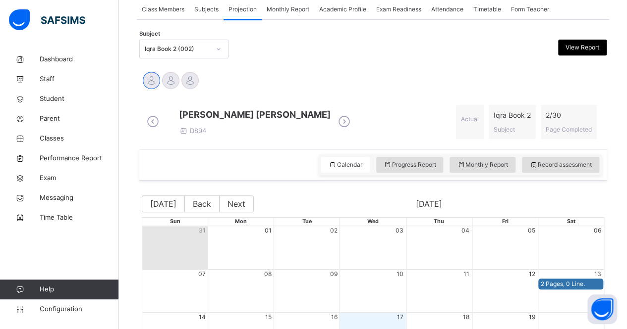
click at [352, 129] on icon at bounding box center [343, 121] width 17 height 15
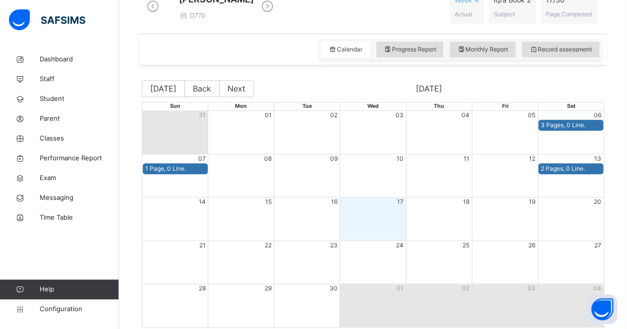
scroll to position [304, 0]
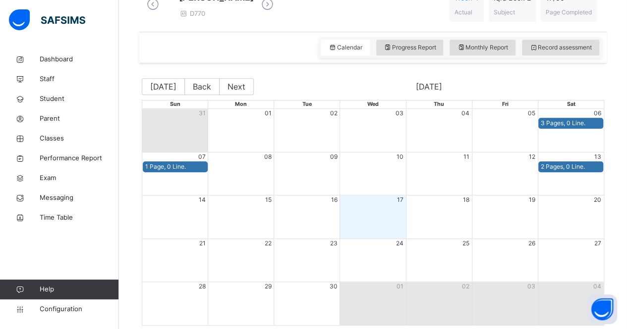
click at [276, 12] on icon at bounding box center [267, 4] width 17 height 15
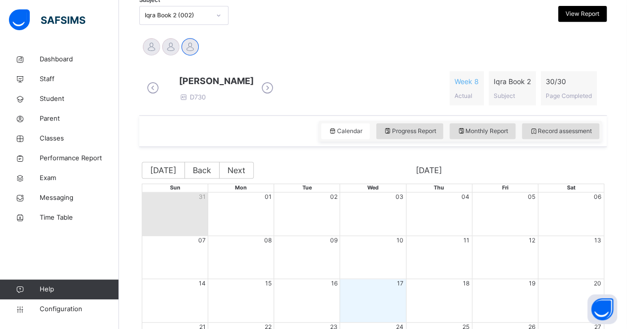
scroll to position [218, 0]
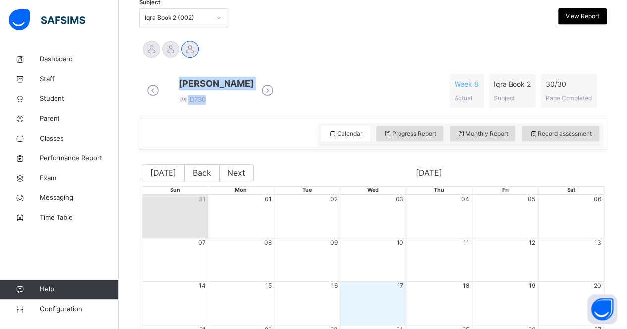
drag, startPoint x: 218, startPoint y: 85, endPoint x: 294, endPoint y: 87, distance: 76.8
click at [276, 87] on div "[PERSON_NAME] D730" at bounding box center [210, 91] width 132 height 28
drag, startPoint x: 293, startPoint y: 86, endPoint x: 221, endPoint y: 83, distance: 72.4
click at [221, 83] on div "[PERSON_NAME] D730" at bounding box center [210, 91] width 132 height 28
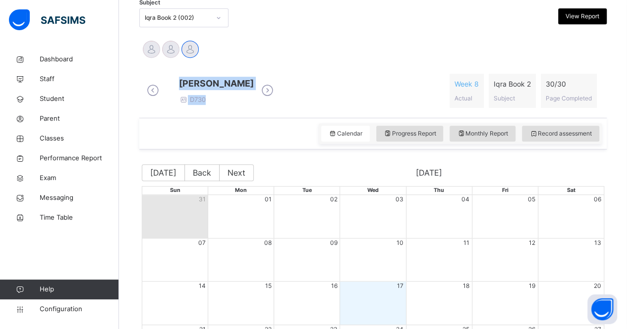
copy span "[PERSON_NAME]"
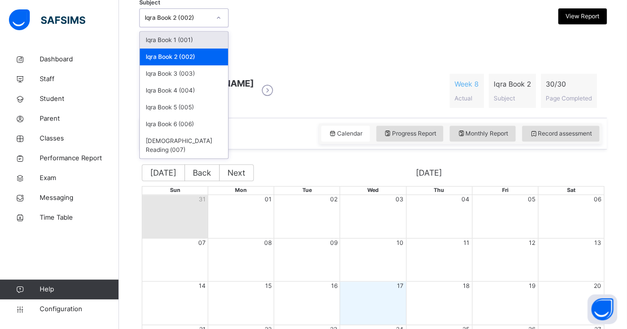
click at [193, 15] on div "Iqra Book 2 (002)" at bounding box center [177, 17] width 65 height 9
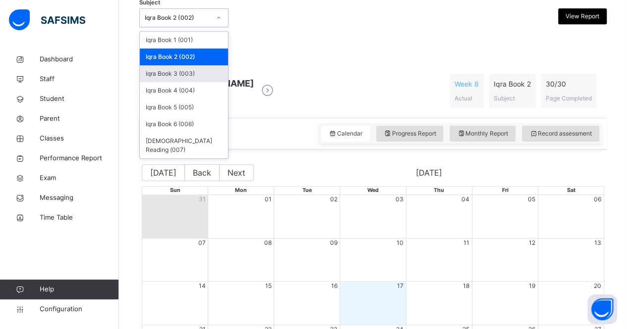
click at [189, 73] on div "Iqra Book 3 (003)" at bounding box center [184, 73] width 88 height 17
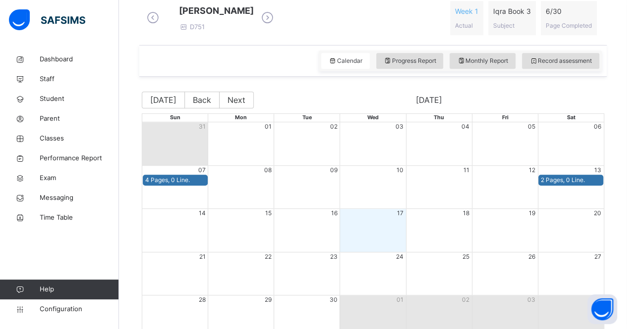
scroll to position [261, 0]
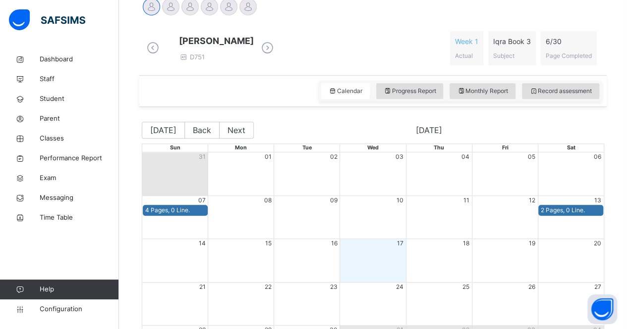
drag, startPoint x: 221, startPoint y: 45, endPoint x: 283, endPoint y: 43, distance: 62.0
click at [254, 43] on span "[PERSON_NAME]" at bounding box center [216, 40] width 75 height 13
click at [172, 2] on div at bounding box center [170, 6] width 17 height 17
click at [192, 13] on div at bounding box center [189, 6] width 17 height 17
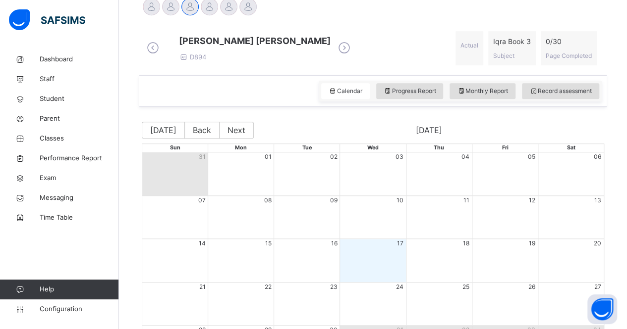
click at [213, 14] on div "[PERSON_NAME]" at bounding box center [209, 8] width 19 height 22
click at [208, 4] on div at bounding box center [209, 6] width 17 height 17
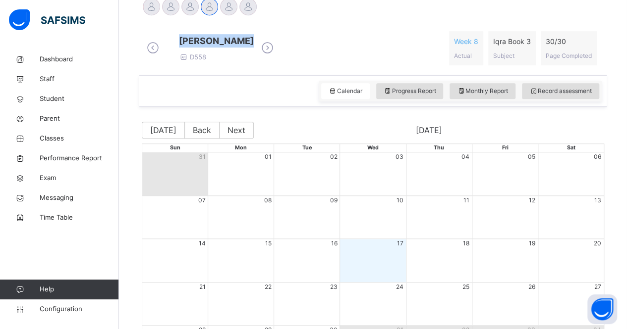
drag, startPoint x: 220, startPoint y: 41, endPoint x: 292, endPoint y: 40, distance: 72.3
click at [276, 40] on div "[PERSON_NAME] D558" at bounding box center [210, 48] width 132 height 28
click at [276, 51] on icon at bounding box center [267, 48] width 17 height 15
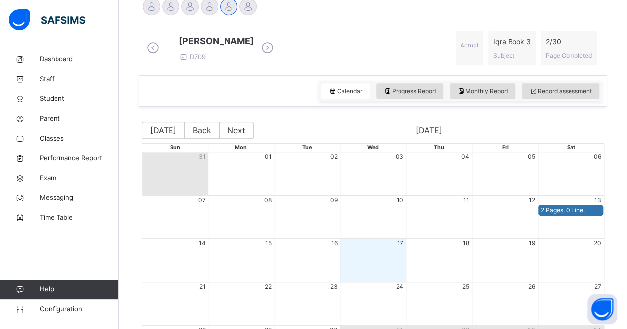
drag, startPoint x: 226, startPoint y: 43, endPoint x: 312, endPoint y: 44, distance: 85.7
click at [276, 44] on div "[PERSON_NAME] D709" at bounding box center [210, 48] width 132 height 28
click at [247, 9] on div at bounding box center [247, 6] width 17 height 17
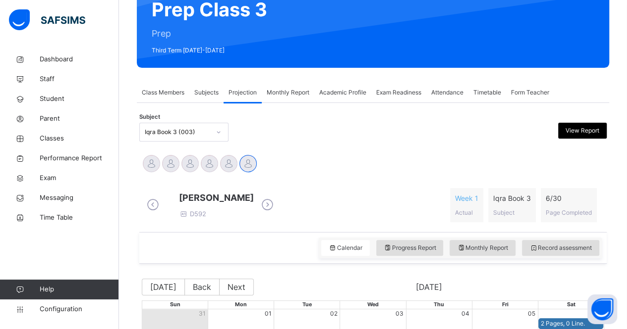
scroll to position [94, 0]
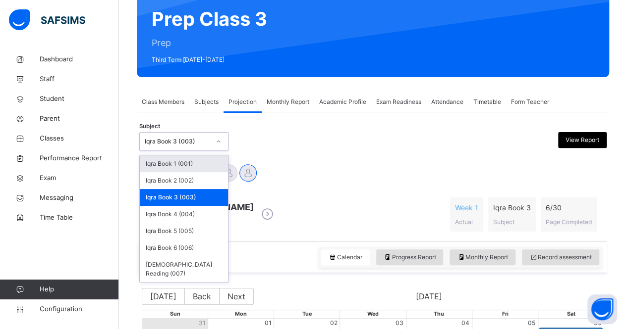
click at [179, 144] on div "Iqra Book 3 (003)" at bounding box center [177, 141] width 65 height 9
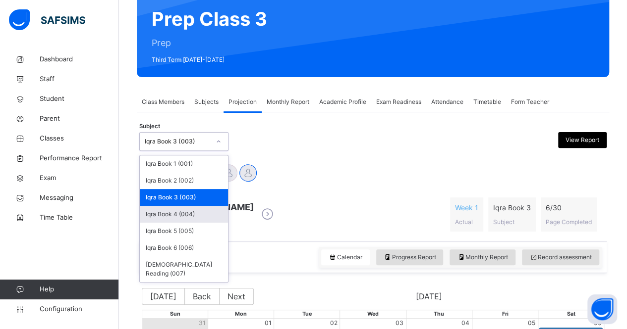
click at [188, 216] on div "Iqra Book 4 (004)" at bounding box center [184, 214] width 88 height 17
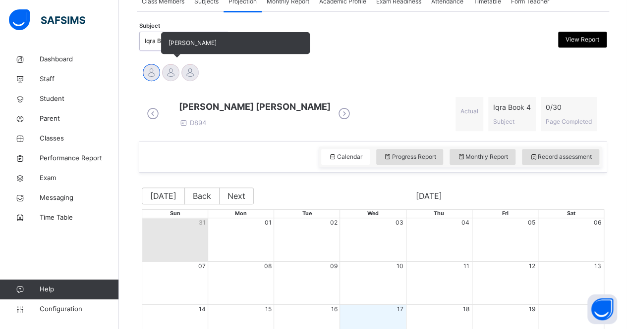
click at [175, 74] on div at bounding box center [170, 72] width 17 height 17
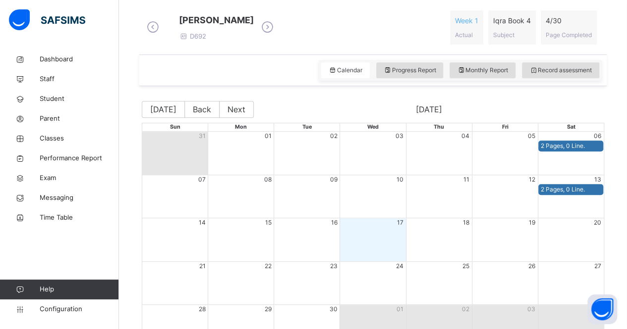
scroll to position [274, 0]
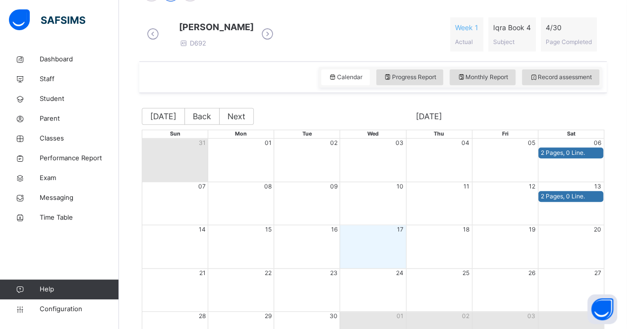
drag, startPoint x: 219, startPoint y: 28, endPoint x: 287, endPoint y: 26, distance: 67.9
click at [276, 26] on div "[PERSON_NAME] D692" at bounding box center [210, 34] width 132 height 28
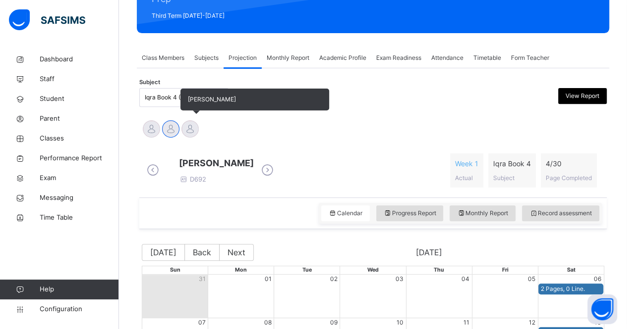
click at [191, 125] on div at bounding box center [189, 128] width 17 height 17
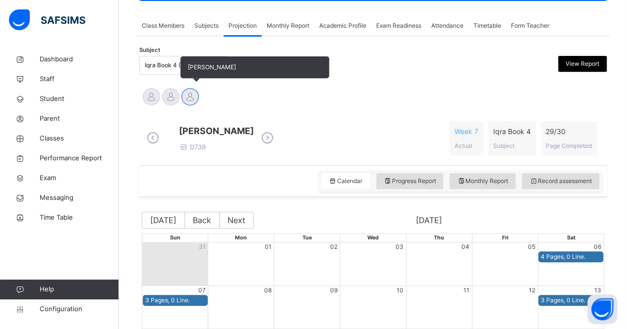
scroll to position [167, 0]
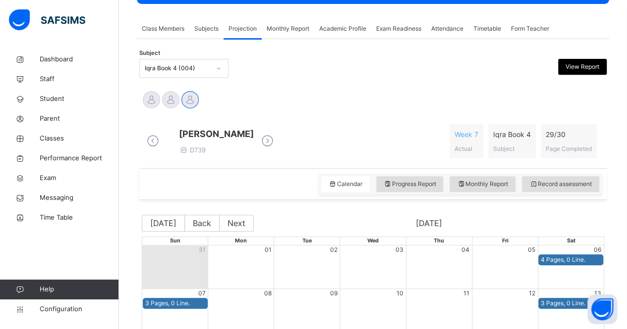
click at [171, 63] on div "Iqra Book 4 (004)" at bounding box center [174, 68] width 69 height 15
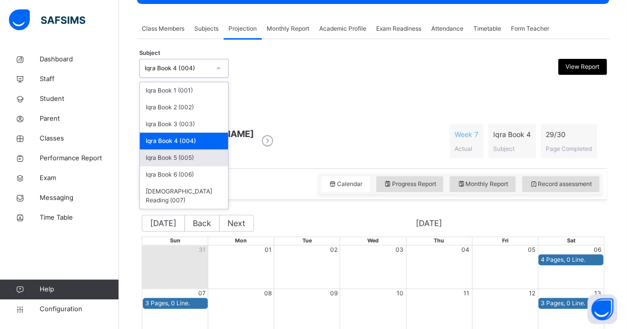
click at [180, 152] on div "Iqra Book 5 (005)" at bounding box center [184, 158] width 88 height 17
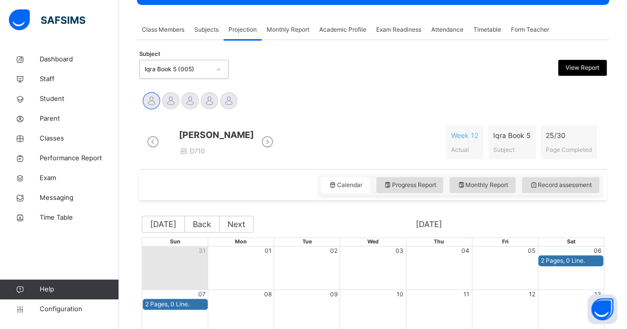
scroll to position [164, 0]
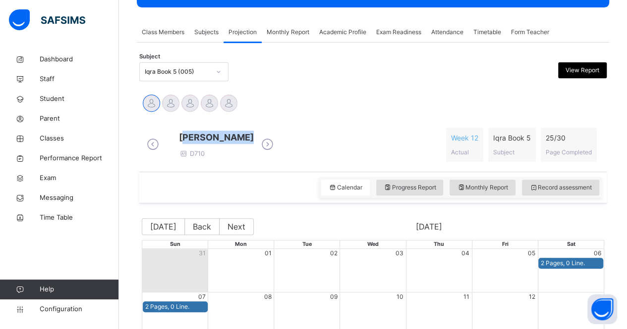
drag, startPoint x: 222, startPoint y: 138, endPoint x: 271, endPoint y: 133, distance: 48.3
click at [271, 133] on div "[PERSON_NAME] D710" at bounding box center [210, 145] width 132 height 28
click at [166, 145] on div at bounding box center [166, 145] width 0 height 0
drag, startPoint x: 218, startPoint y: 137, endPoint x: 281, endPoint y: 145, distance: 63.4
click at [276, 145] on div "[PERSON_NAME] D710" at bounding box center [210, 145] width 132 height 28
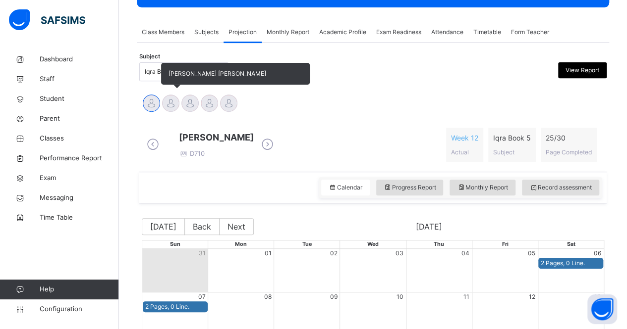
click at [173, 104] on div at bounding box center [170, 103] width 17 height 17
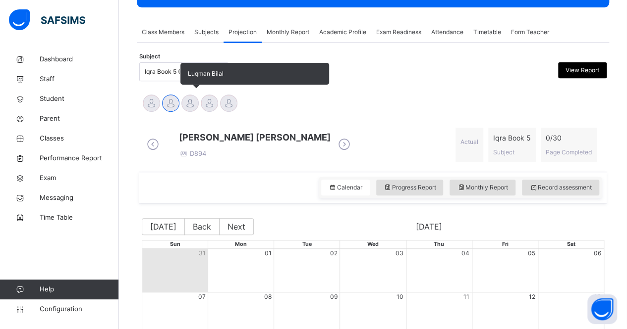
click at [184, 105] on div at bounding box center [189, 103] width 17 height 17
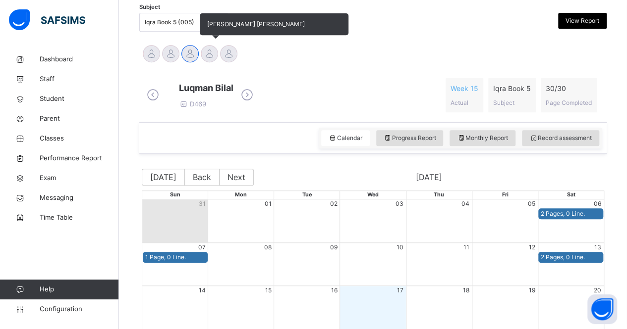
click at [204, 60] on div at bounding box center [209, 53] width 17 height 17
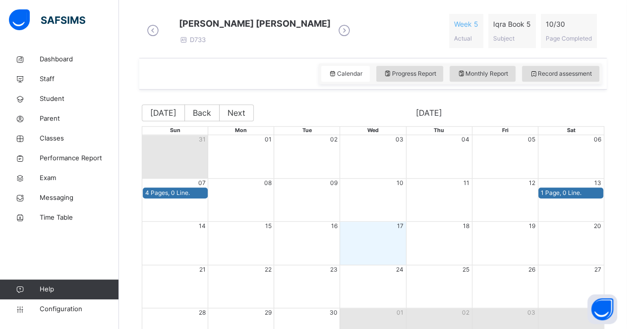
scroll to position [270, 0]
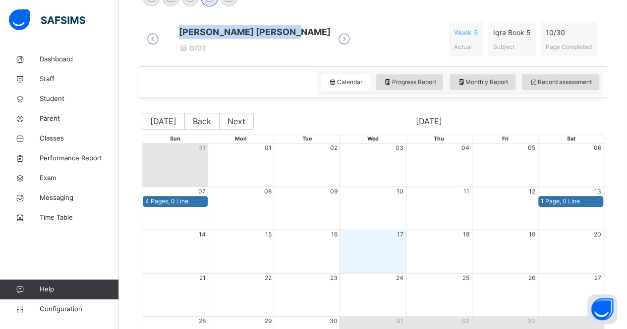
drag, startPoint x: 222, startPoint y: 34, endPoint x: 337, endPoint y: 31, distance: 115.0
click at [337, 31] on div "[PERSON_NAME] [PERSON_NAME] D733" at bounding box center [248, 39] width 209 height 28
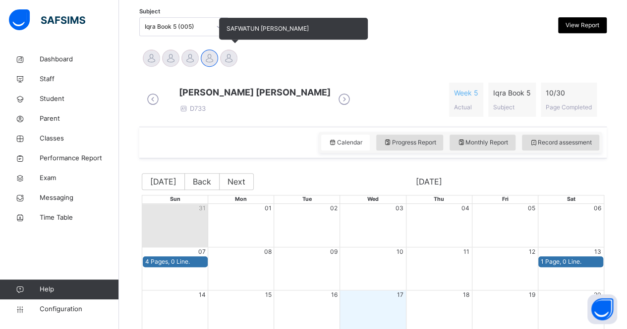
click at [237, 60] on div at bounding box center [228, 58] width 17 height 17
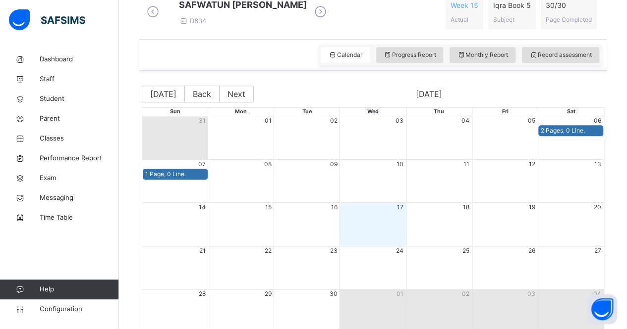
scroll to position [274, 0]
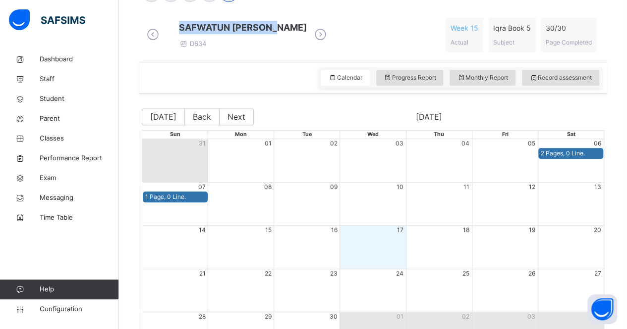
drag, startPoint x: 215, startPoint y: 28, endPoint x: 316, endPoint y: 35, distance: 101.8
click at [316, 35] on div "SAFWATUN [PERSON_NAME] D634" at bounding box center [236, 35] width 185 height 28
click at [307, 34] on span "SAFWATUN [PERSON_NAME]" at bounding box center [243, 27] width 128 height 13
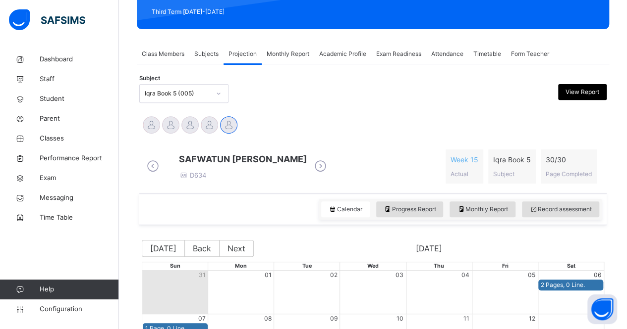
scroll to position [141, 0]
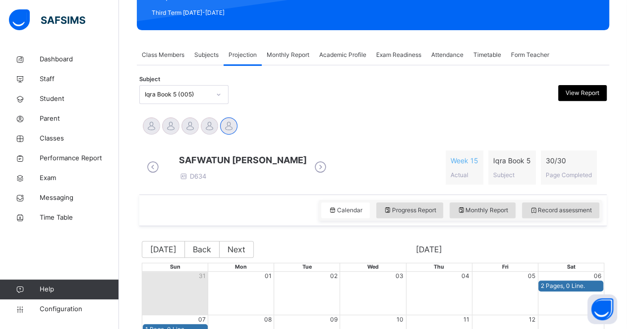
click at [189, 108] on div "Subject Iqra Book 5 (005) View Report" at bounding box center [372, 94] width 467 height 29
click at [166, 98] on div "Iqra Book 5 (005)" at bounding box center [177, 94] width 65 height 9
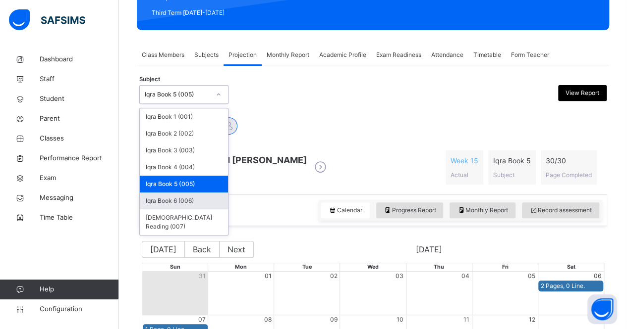
click at [196, 201] on div "Iqra Book 6 (006)" at bounding box center [184, 201] width 88 height 17
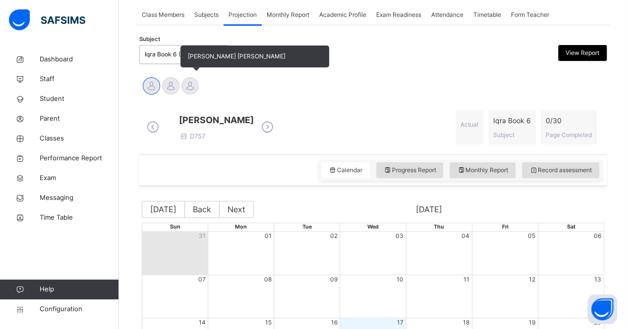
scroll to position [180, 0]
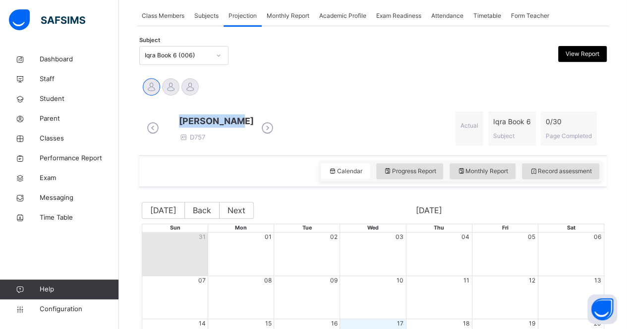
drag, startPoint x: 219, startPoint y: 120, endPoint x: 269, endPoint y: 125, distance: 49.8
click at [254, 125] on span "[PERSON_NAME]" at bounding box center [216, 120] width 75 height 13
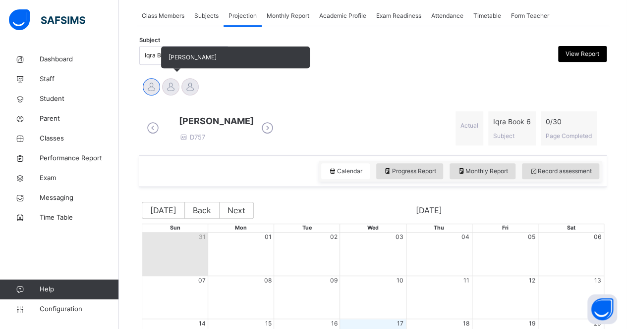
click at [164, 77] on div "[PERSON_NAME]" at bounding box center [170, 88] width 19 height 22
click at [176, 85] on div at bounding box center [170, 86] width 17 height 17
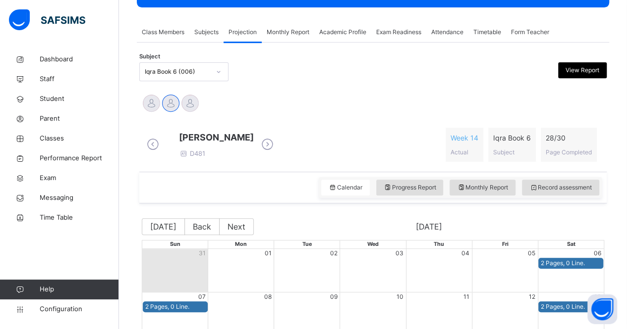
scroll to position [156, 0]
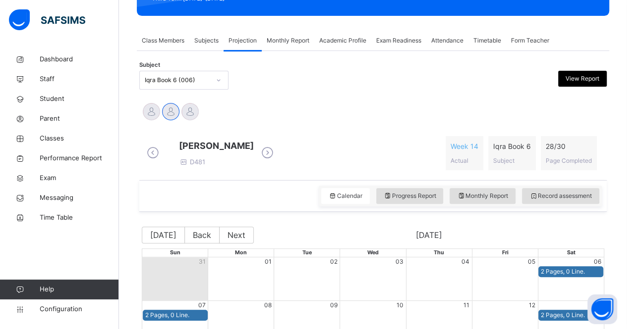
click at [184, 81] on div "Iqra Book 6 (006)" at bounding box center [177, 80] width 65 height 9
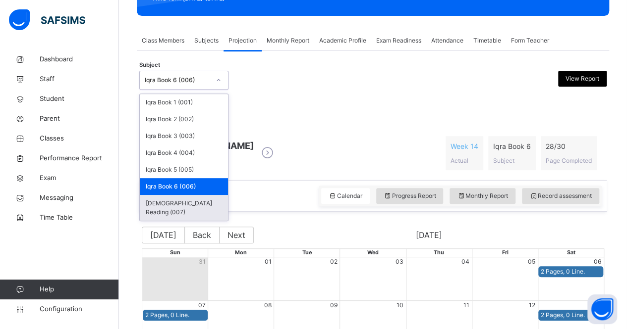
click at [206, 206] on div "[DEMOGRAPHIC_DATA] Reading (007)" at bounding box center [184, 208] width 88 height 26
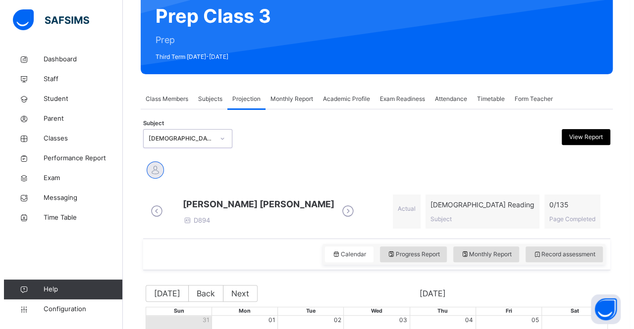
scroll to position [0, 0]
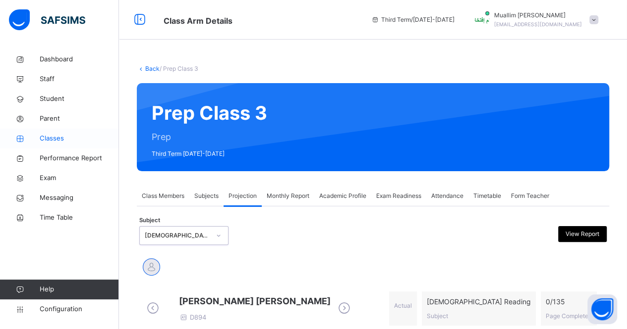
click at [71, 140] on span "Classes" at bounding box center [79, 139] width 79 height 10
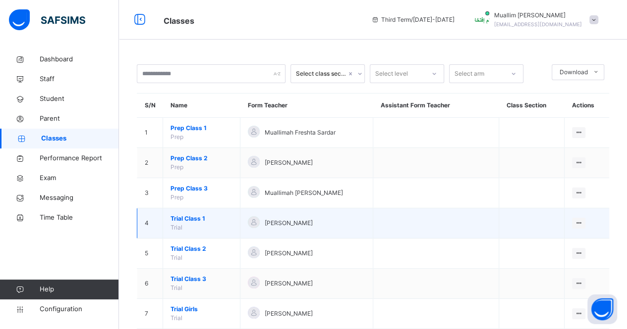
click at [194, 217] on span "Trial Class 1" at bounding box center [201, 219] width 62 height 9
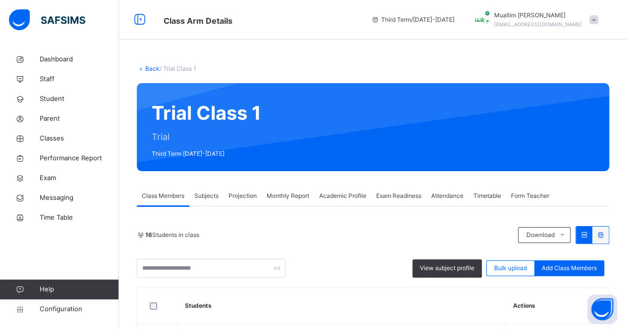
click at [234, 201] on div "Projection" at bounding box center [242, 196] width 38 height 20
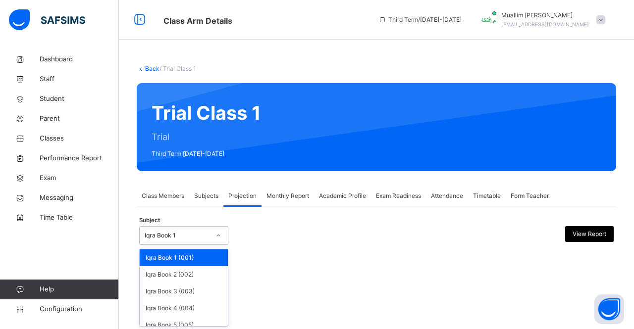
click at [189, 241] on div "Iqra Book 1" at bounding box center [174, 235] width 69 height 15
click at [195, 277] on div "Iqra Book 2 (002)" at bounding box center [184, 275] width 88 height 17
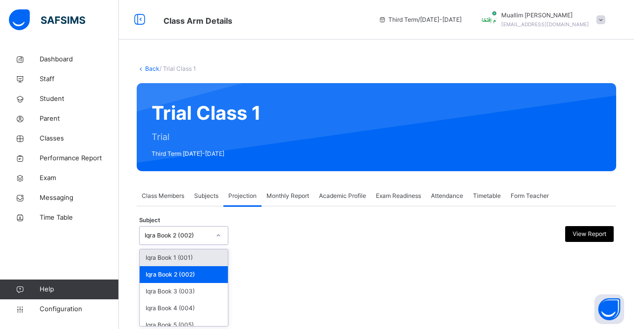
click at [178, 240] on div "Iqra Book 2 (002)" at bounding box center [177, 235] width 65 height 9
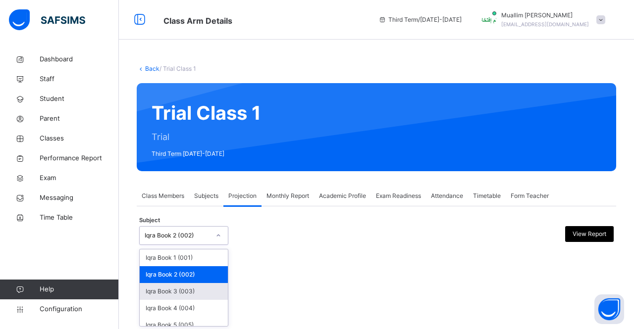
click at [184, 289] on div "Iqra Book 3 (003)" at bounding box center [184, 291] width 88 height 17
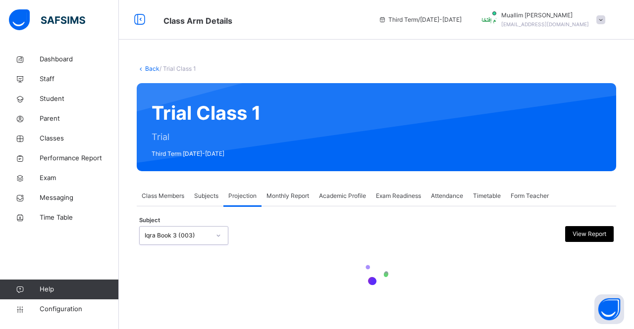
click at [168, 235] on div "Iqra Book 3 (003)" at bounding box center [177, 235] width 65 height 9
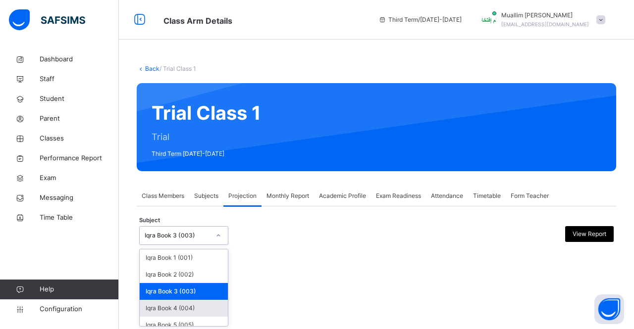
click at [193, 300] on div "Iqra Book 4 (004)" at bounding box center [184, 308] width 88 height 17
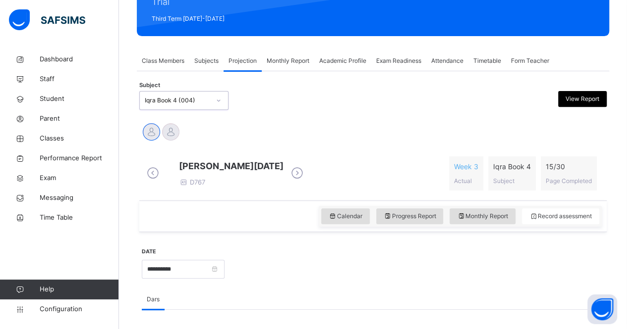
scroll to position [134, 0]
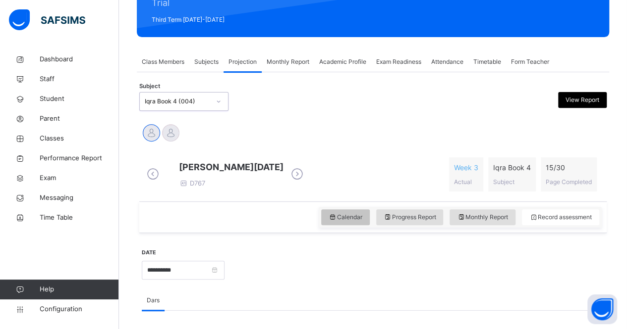
click at [335, 222] on icon at bounding box center [332, 217] width 8 height 9
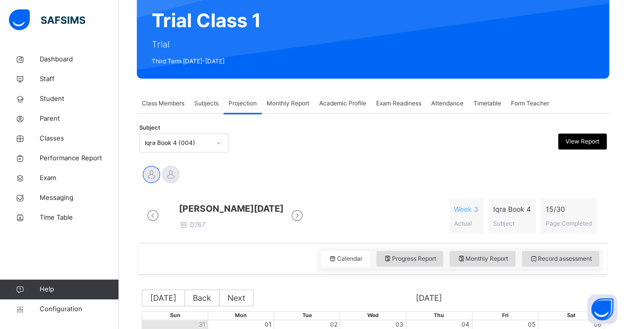
scroll to position [69, 0]
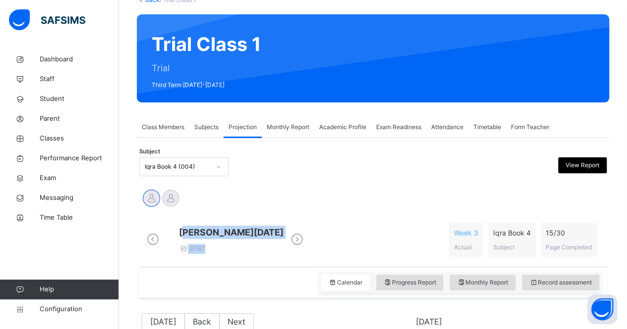
drag, startPoint x: 222, startPoint y: 235, endPoint x: 312, endPoint y: 228, distance: 90.0
click at [306, 228] on div "[PERSON_NAME][DATE] D767" at bounding box center [225, 240] width 162 height 28
click at [226, 229] on div "[PERSON_NAME][DATE] D767" at bounding box center [225, 240] width 162 height 28
drag, startPoint x: 217, startPoint y: 236, endPoint x: 311, endPoint y: 226, distance: 94.6
click at [306, 226] on div "[PERSON_NAME][DATE] D767" at bounding box center [225, 240] width 162 height 28
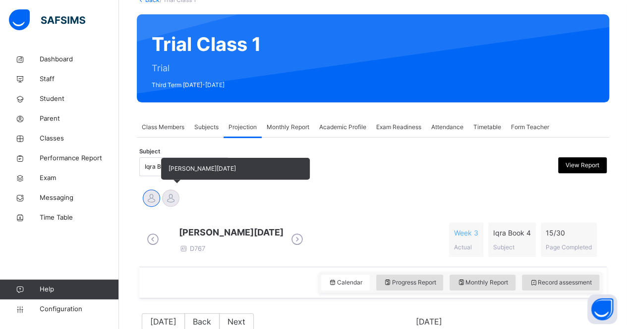
click at [173, 191] on div at bounding box center [170, 198] width 17 height 17
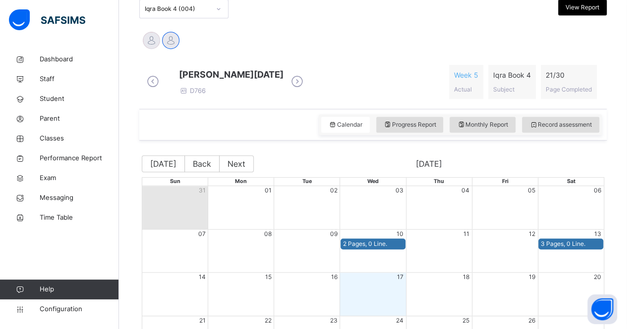
scroll to position [222, 0]
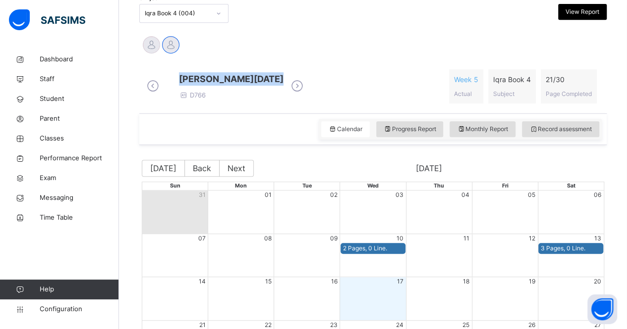
drag, startPoint x: 220, startPoint y: 78, endPoint x: 319, endPoint y: 80, distance: 98.6
click at [306, 80] on div "[PERSON_NAME][DATE] D766" at bounding box center [225, 86] width 162 height 28
click at [176, 16] on div "Iqra Book 4 (004)" at bounding box center [177, 13] width 65 height 9
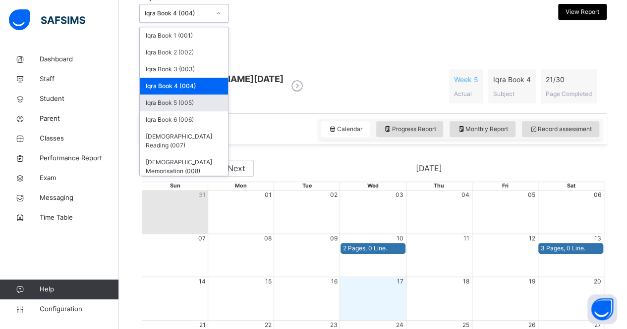
click at [190, 108] on div "Iqra Book 5 (005)" at bounding box center [184, 103] width 88 height 17
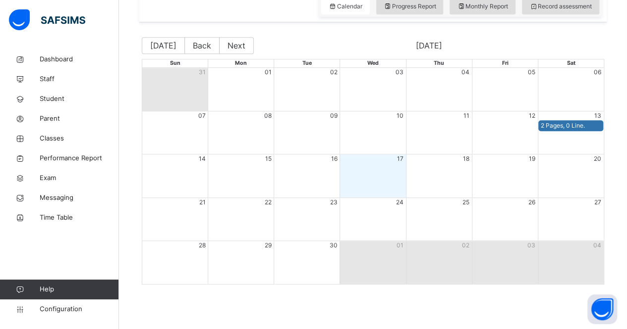
scroll to position [280, 0]
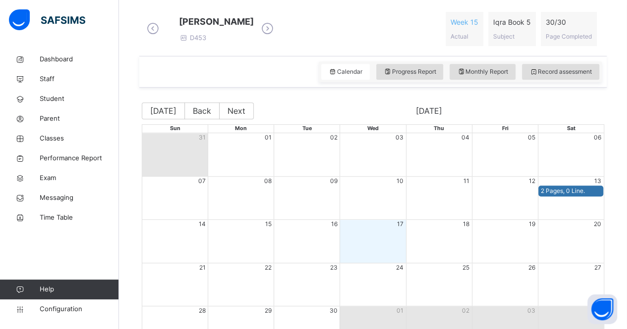
drag, startPoint x: 215, startPoint y: 21, endPoint x: 298, endPoint y: 22, distance: 82.8
click at [276, 22] on div "[PERSON_NAME] D453" at bounding box center [210, 29] width 132 height 28
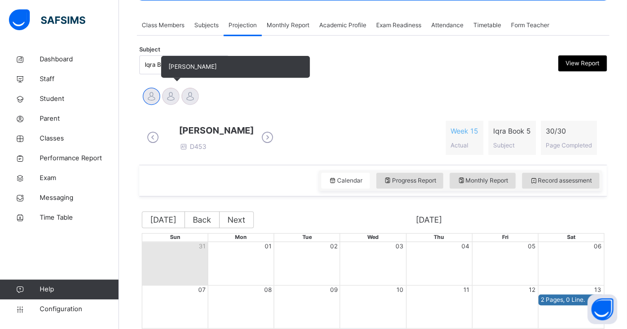
click at [169, 102] on div at bounding box center [170, 96] width 17 height 17
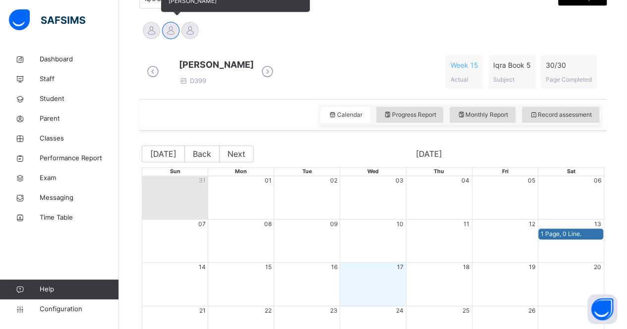
scroll to position [233, 0]
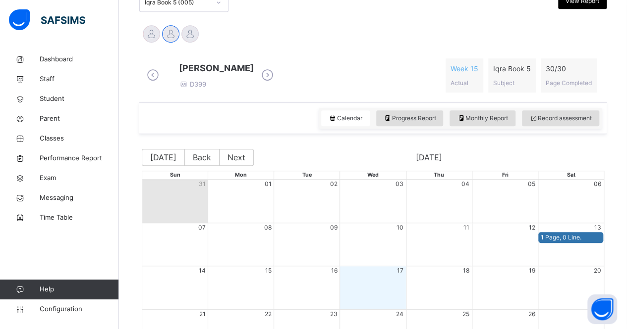
drag, startPoint x: 219, startPoint y: 72, endPoint x: 286, endPoint y: 71, distance: 66.9
click at [254, 71] on span "[PERSON_NAME]" at bounding box center [216, 67] width 75 height 13
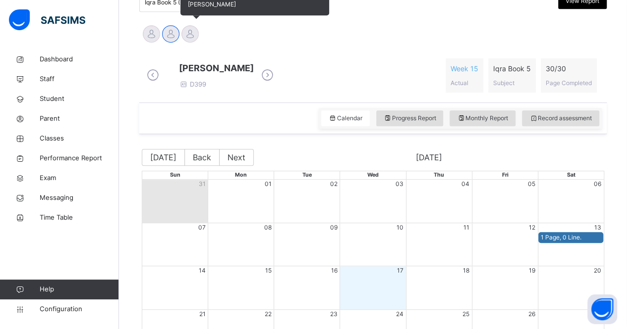
click at [183, 28] on div at bounding box center [189, 33] width 17 height 17
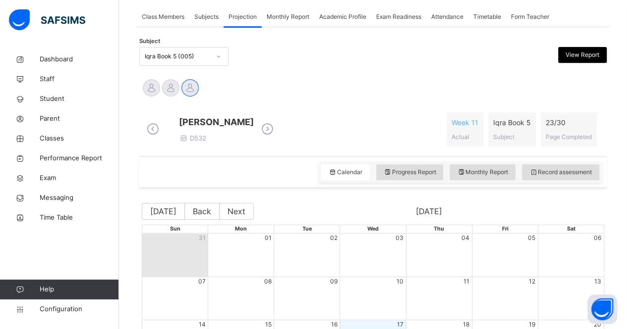
scroll to position [175, 0]
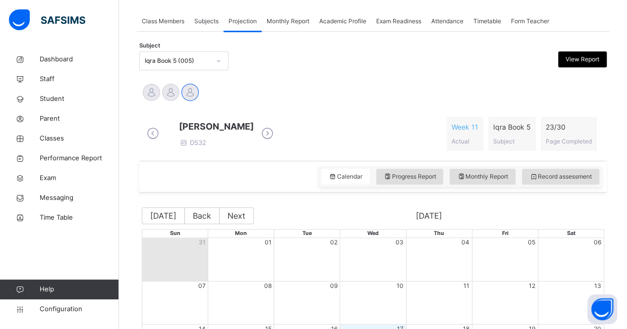
click at [202, 57] on div "Iqra Book 5 (005)" at bounding box center [177, 60] width 65 height 9
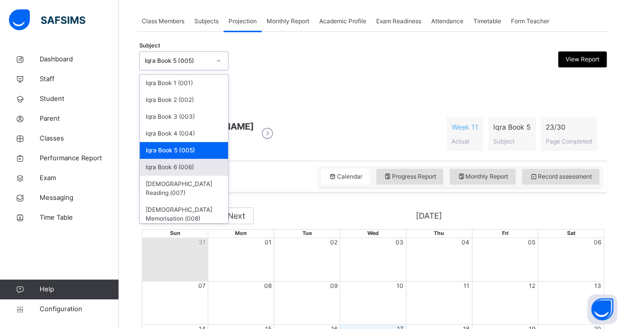
click at [194, 166] on div "Iqra Book 6 (006)" at bounding box center [184, 167] width 88 height 17
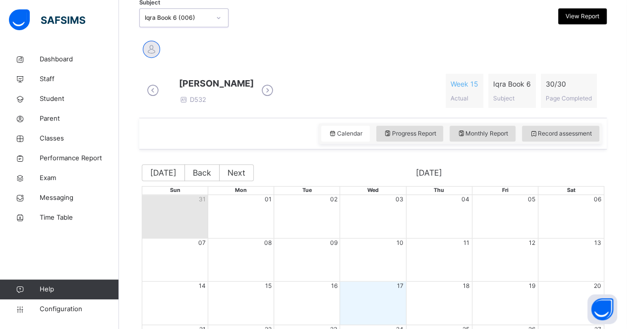
scroll to position [218, 0]
click at [200, 17] on div "Iqra Book 6 (006)" at bounding box center [177, 18] width 65 height 9
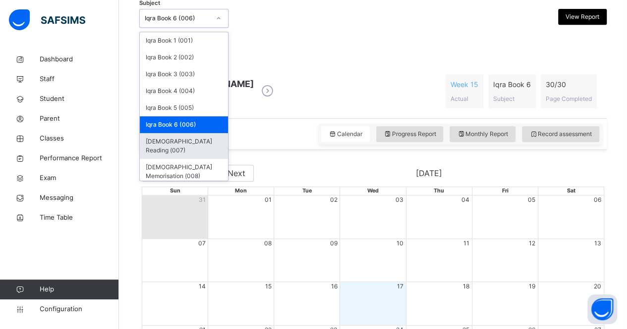
click at [183, 141] on div "[DEMOGRAPHIC_DATA] Reading (007)" at bounding box center [184, 146] width 88 height 26
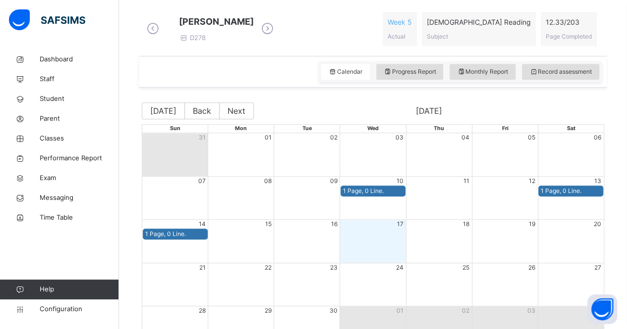
scroll to position [290, 0]
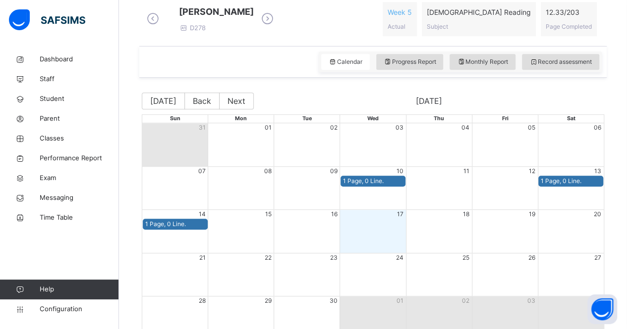
click at [276, 22] on icon at bounding box center [267, 18] width 17 height 15
click at [357, 23] on div "[PERSON_NAME] D337 Week 23 Actual [DEMOGRAPHIC_DATA] Reading Subject 135.27 / 2…" at bounding box center [372, 19] width 457 height 34
click at [276, 23] on icon at bounding box center [267, 18] width 17 height 15
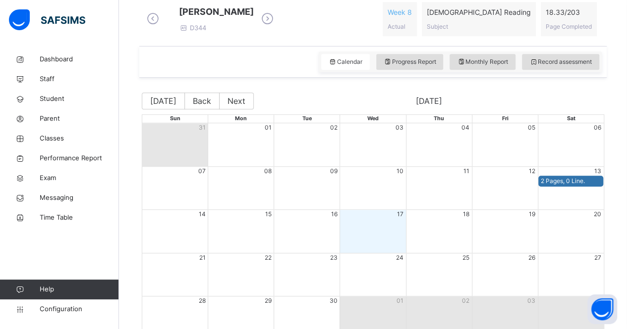
click at [276, 16] on icon at bounding box center [267, 18] width 17 height 15
click at [276, 23] on icon at bounding box center [267, 18] width 17 height 15
click at [285, 23] on div "[PERSON_NAME] D466 Week 3 Actual [DEMOGRAPHIC_DATA] Reading Subject 5 / 203 Pag…" at bounding box center [372, 19] width 457 height 34
click at [276, 22] on icon at bounding box center [267, 18] width 17 height 15
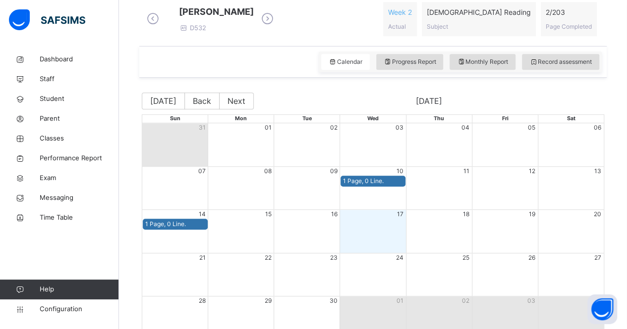
click at [276, 22] on icon at bounding box center [267, 18] width 17 height 15
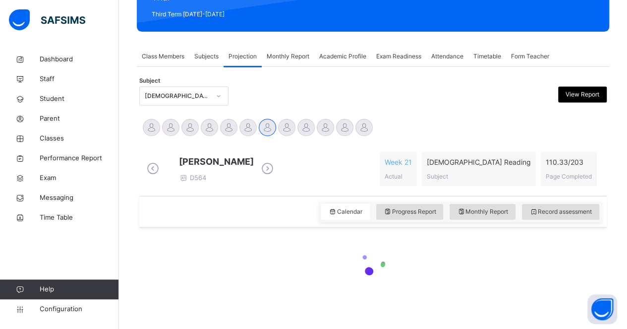
click at [279, 22] on div "Back / Trial Class 1 Trial Class 1 Trial Third Term [DATE]-[DATE] Class Members…" at bounding box center [373, 120] width 508 height 420
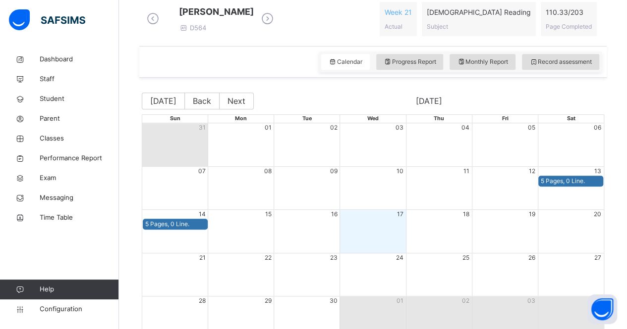
click at [276, 21] on icon at bounding box center [267, 18] width 17 height 15
click at [276, 19] on icon at bounding box center [267, 18] width 17 height 15
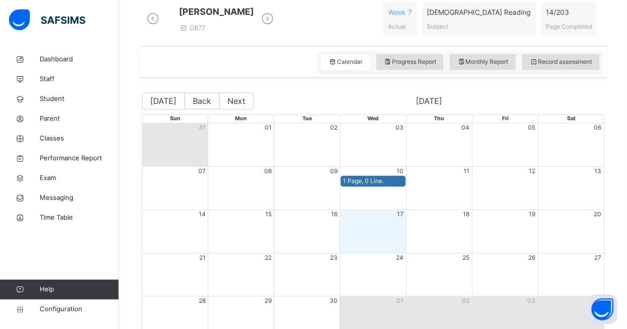
click at [276, 21] on icon at bounding box center [267, 18] width 17 height 15
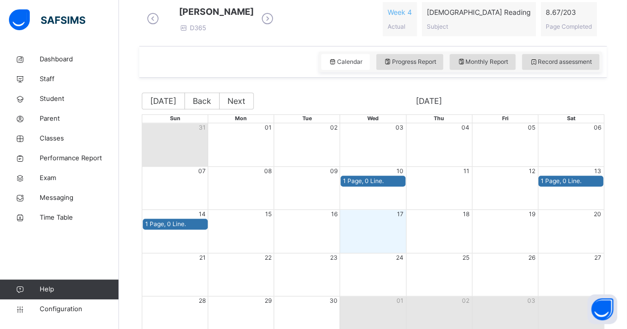
click at [276, 23] on icon at bounding box center [267, 18] width 17 height 15
click at [276, 26] on icon at bounding box center [267, 18] width 17 height 15
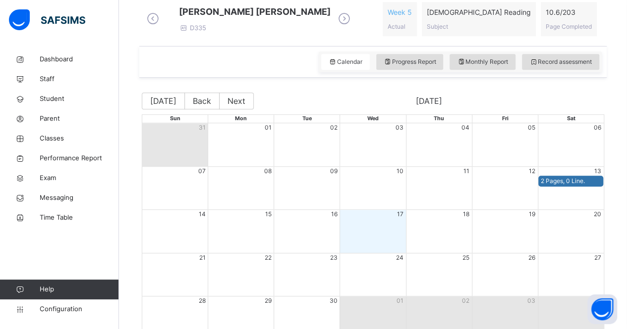
click at [335, 22] on icon at bounding box center [343, 18] width 17 height 15
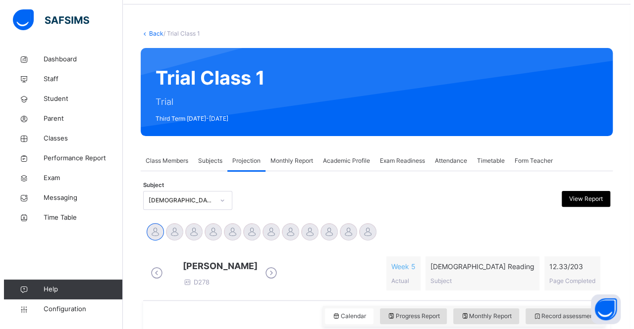
scroll to position [0, 0]
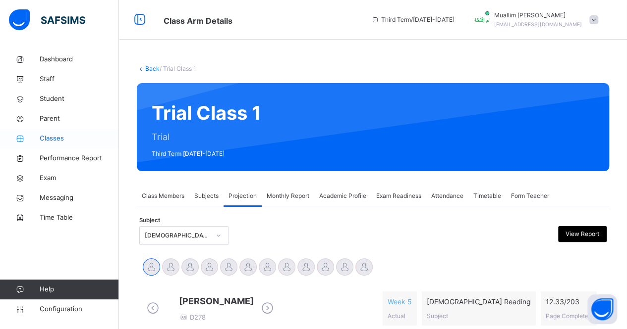
click at [63, 138] on span "Classes" at bounding box center [79, 139] width 79 height 10
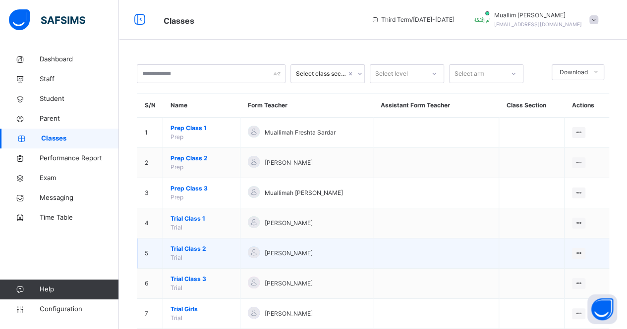
click at [199, 252] on span "Trial Class 2" at bounding box center [201, 249] width 62 height 9
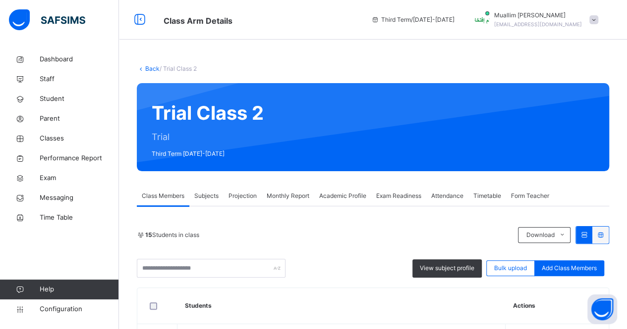
click at [246, 200] on span "Projection" at bounding box center [242, 196] width 28 height 9
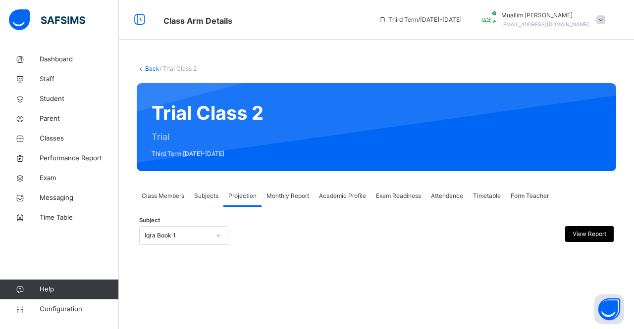
click at [188, 234] on div "Iqra Book 1" at bounding box center [177, 235] width 65 height 9
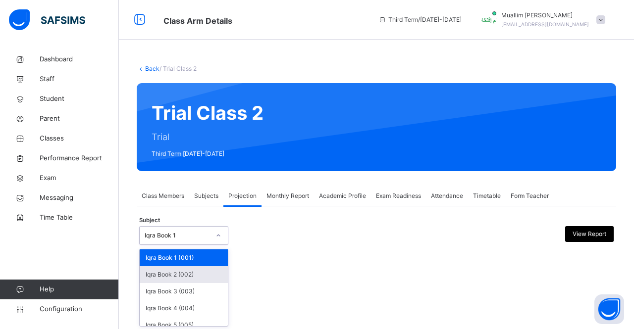
click at [200, 275] on div "Iqra Book 2 (002)" at bounding box center [184, 275] width 88 height 17
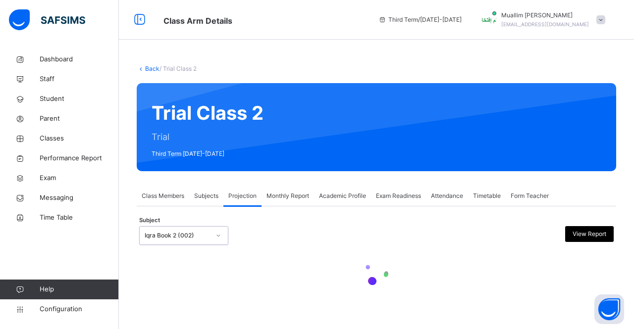
click at [200, 244] on div "Iqra Book 2 (002)" at bounding box center [183, 235] width 89 height 19
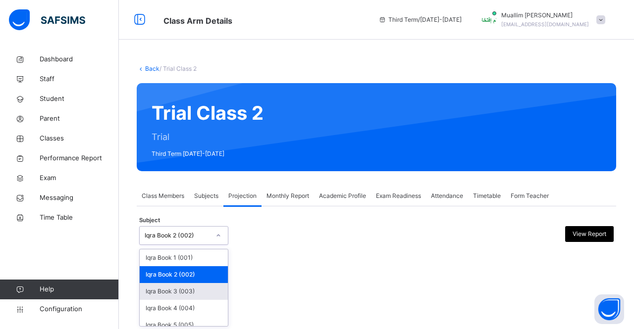
click at [211, 290] on div "Iqra Book 3 (003)" at bounding box center [184, 291] width 88 height 17
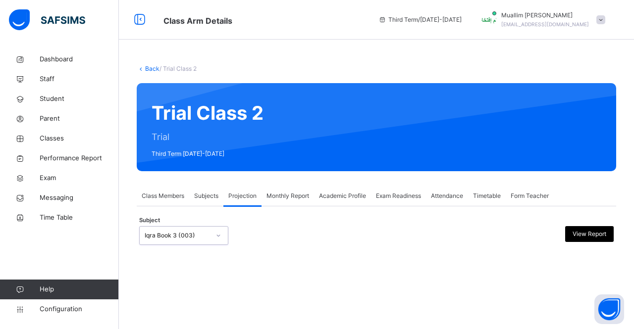
click at [189, 237] on div "Iqra Book 3 (003)" at bounding box center [177, 235] width 65 height 9
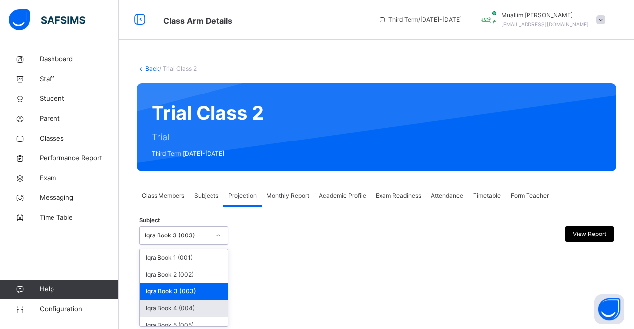
click at [194, 311] on div "Iqra Book 4 (004)" at bounding box center [184, 308] width 88 height 17
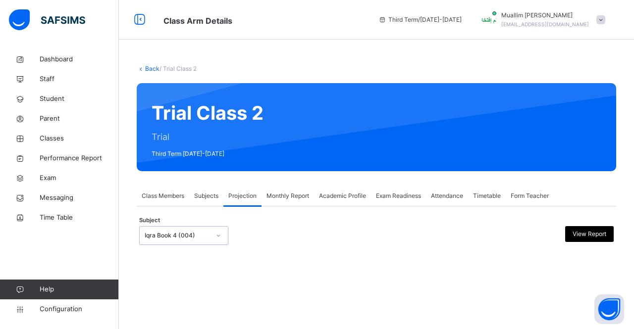
click at [193, 229] on div "Iqra Book 4 (004)" at bounding box center [174, 235] width 69 height 15
click at [188, 328] on div "Back / Trial Class 2 Trial Class 2 Trial Third Term [DATE]-[DATE] Class Members…" at bounding box center [376, 164] width 515 height 329
click at [168, 237] on div "Iqra Book 4 (004)" at bounding box center [177, 235] width 65 height 9
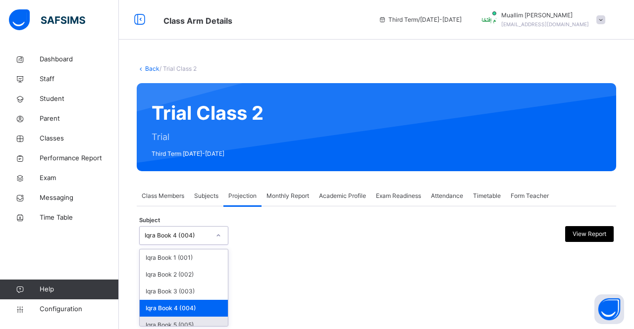
click at [177, 319] on div "Iqra Book 5 (005)" at bounding box center [184, 325] width 88 height 17
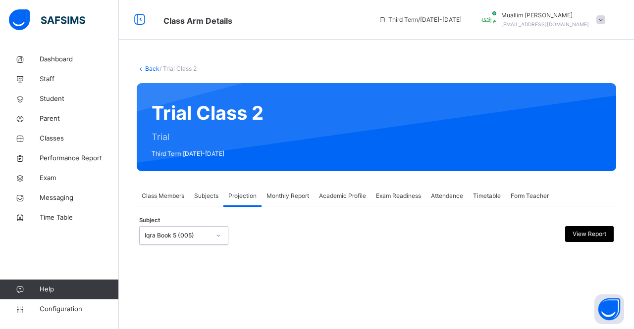
click at [178, 248] on div "Subject option Iqra Book 5 (005), selected. 0 results available. Select is focu…" at bounding box center [376, 235] width 475 height 29
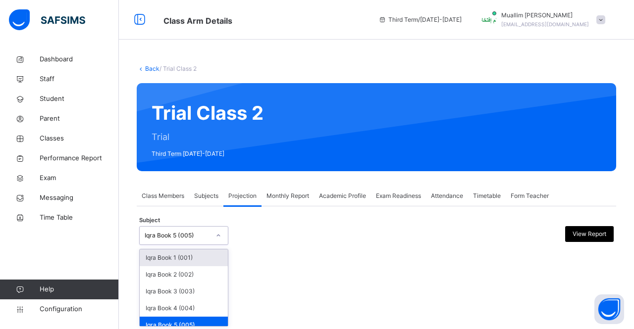
click at [178, 231] on div "Iqra Book 5 (005)" at bounding box center [177, 235] width 65 height 9
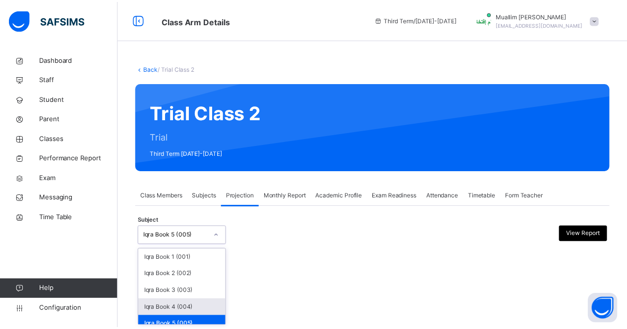
scroll to position [20, 0]
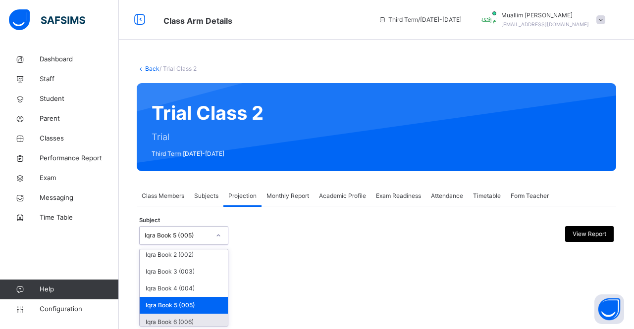
click at [188, 319] on div "Iqra Book 6 (006)" at bounding box center [184, 322] width 88 height 17
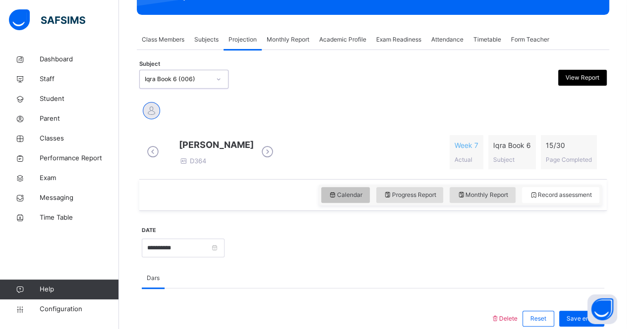
click at [357, 200] on span "Calendar" at bounding box center [345, 195] width 34 height 9
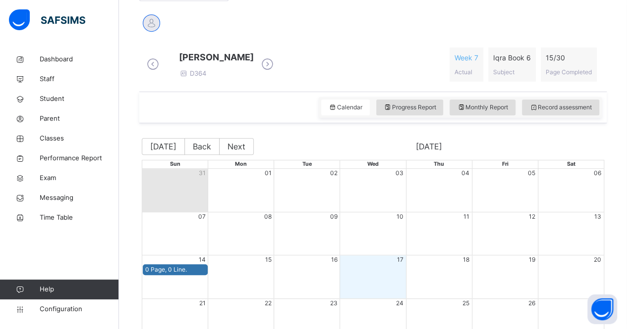
scroll to position [180, 0]
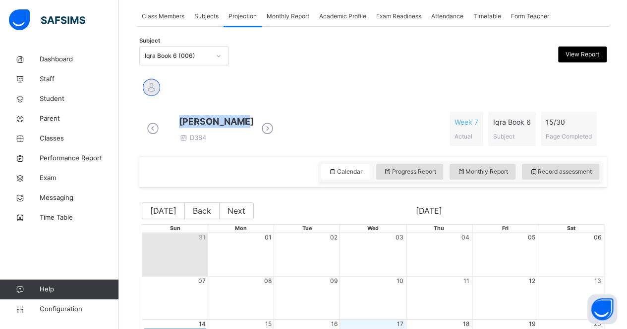
drag, startPoint x: 253, startPoint y: 122, endPoint x: 198, endPoint y: 129, distance: 55.5
click at [198, 129] on div "[PERSON_NAME] D364" at bounding box center [210, 129] width 132 height 28
click at [181, 47] on div "Iqra Book 6 (006)" at bounding box center [183, 56] width 89 height 19
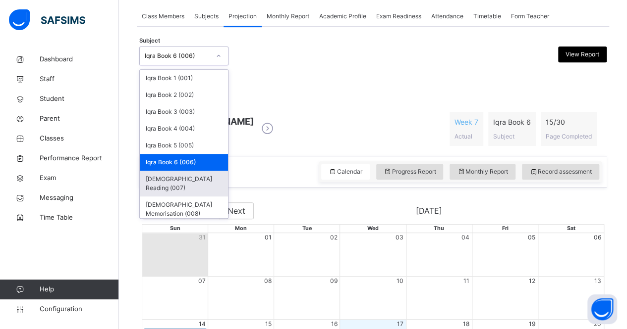
click at [190, 178] on div "[DEMOGRAPHIC_DATA] Reading (007)" at bounding box center [184, 184] width 88 height 26
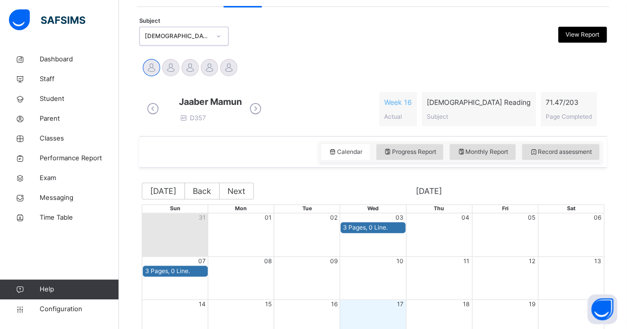
scroll to position [183, 0]
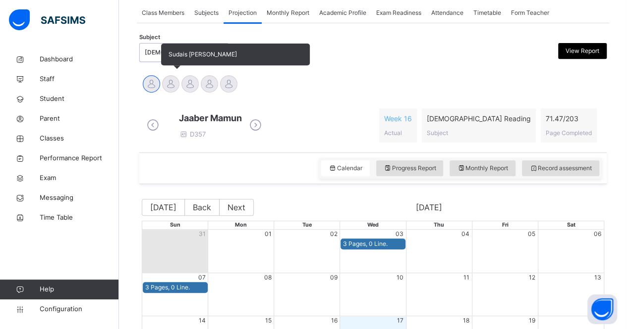
click at [172, 83] on div at bounding box center [170, 83] width 17 height 17
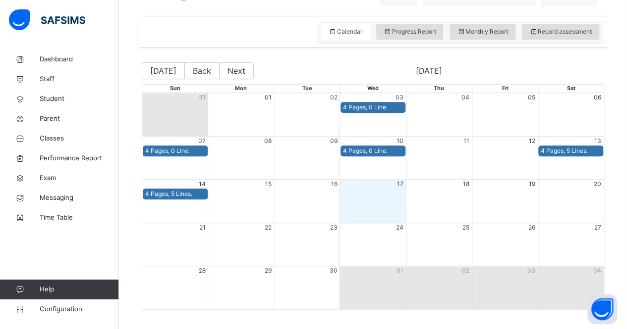
scroll to position [318, 0]
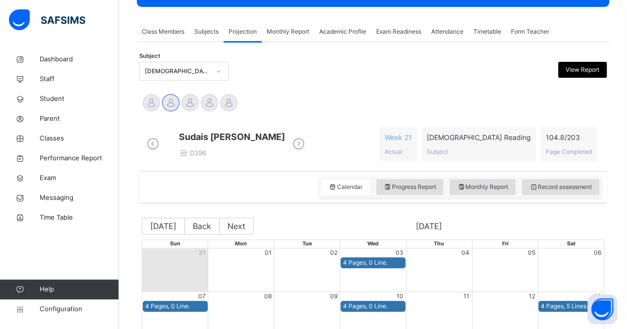
click at [293, 152] on icon at bounding box center [298, 144] width 17 height 15
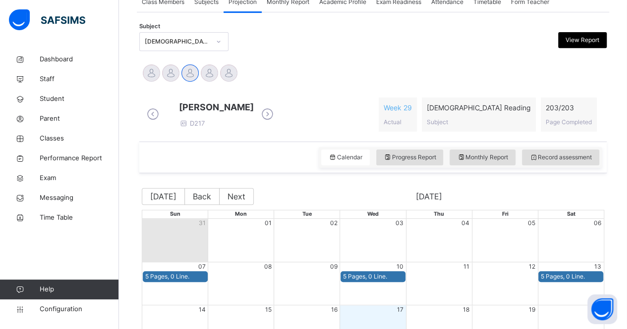
scroll to position [188, 0]
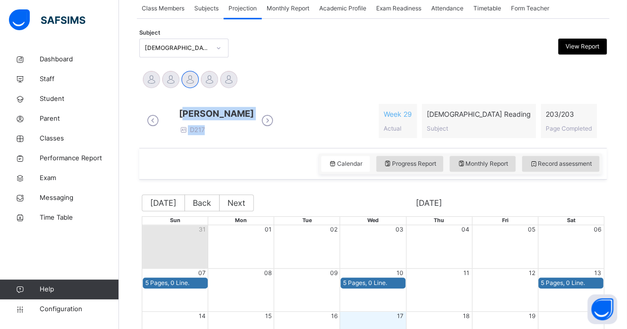
drag, startPoint x: 222, startPoint y: 117, endPoint x: 307, endPoint y: 111, distance: 85.4
click at [276, 111] on div "Sulaiman Trabaz D217" at bounding box center [210, 121] width 132 height 28
drag, startPoint x: 220, startPoint y: 115, endPoint x: 291, endPoint y: 112, distance: 70.4
click at [276, 112] on div "Sulaiman Trabaz D217" at bounding box center [210, 121] width 132 height 28
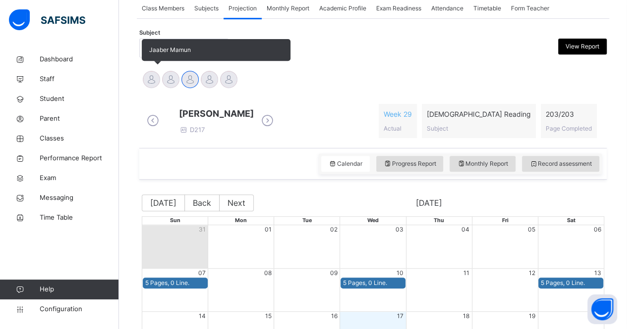
click at [152, 79] on div at bounding box center [151, 79] width 17 height 17
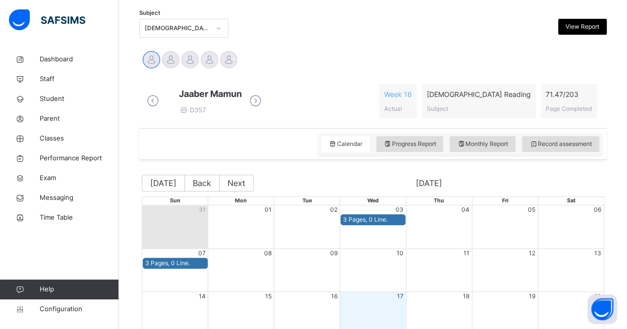
scroll to position [194, 0]
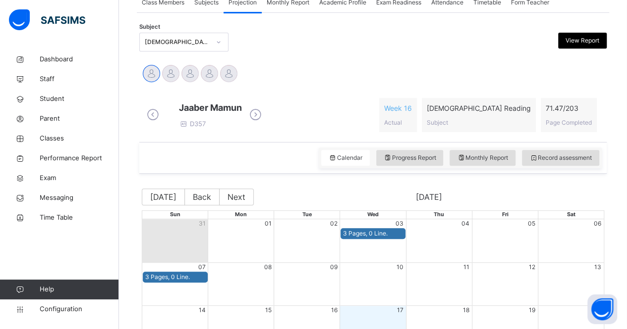
click at [224, 109] on span "Jaaber Mamun" at bounding box center [210, 107] width 63 height 13
drag, startPoint x: 221, startPoint y: 109, endPoint x: 267, endPoint y: 106, distance: 45.8
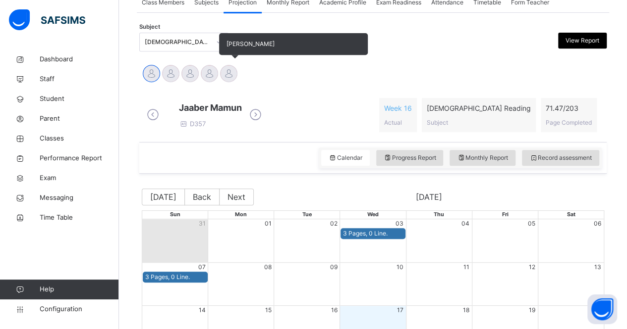
drag, startPoint x: 267, startPoint y: 106, endPoint x: 243, endPoint y: 85, distance: 31.6
click at [233, 77] on div at bounding box center [228, 73] width 17 height 17
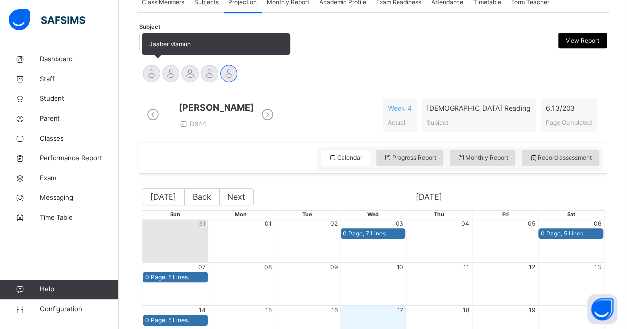
click at [155, 76] on div at bounding box center [151, 73] width 17 height 17
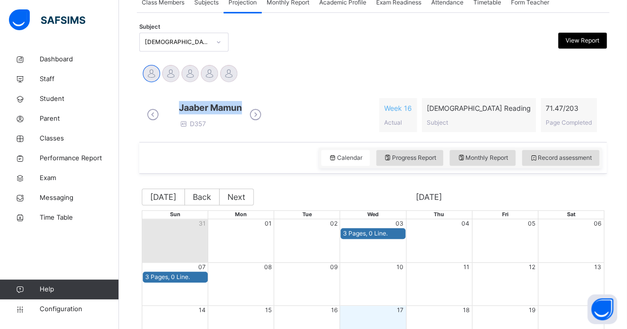
drag, startPoint x: 219, startPoint y: 109, endPoint x: 283, endPoint y: 106, distance: 64.5
click at [264, 106] on div "Jaaber Mamun D357" at bounding box center [204, 115] width 120 height 28
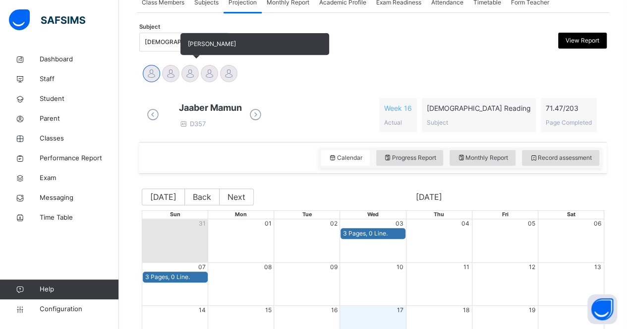
click at [191, 72] on div at bounding box center [189, 73] width 17 height 17
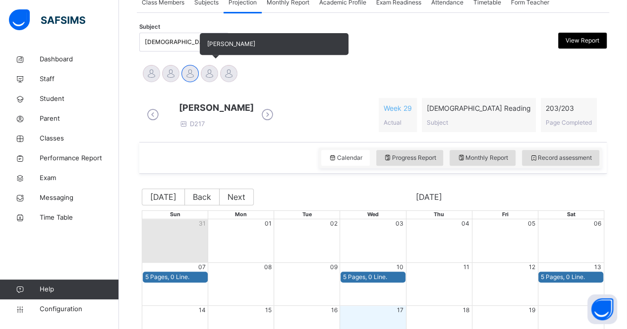
click at [210, 77] on div at bounding box center [209, 73] width 17 height 17
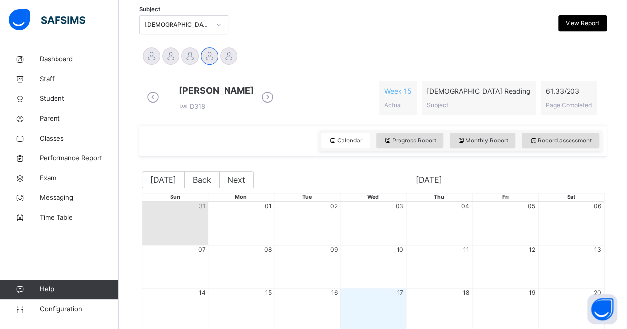
scroll to position [203, 0]
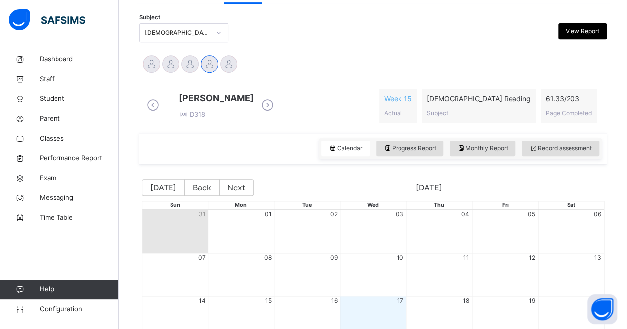
drag, startPoint x: 221, startPoint y: 97, endPoint x: 327, endPoint y: 98, distance: 106.0
click at [276, 98] on div "[PERSON_NAME] D318" at bounding box center [210, 106] width 132 height 28
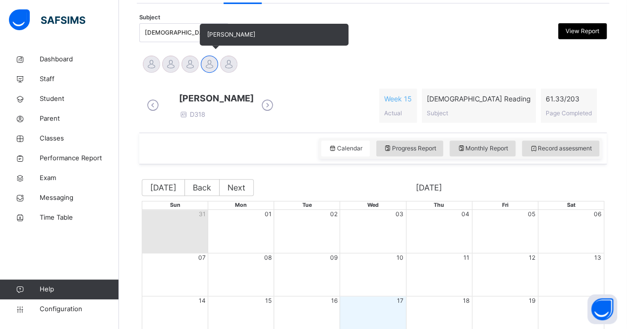
click at [217, 65] on div at bounding box center [209, 63] width 17 height 17
click at [226, 64] on div at bounding box center [228, 63] width 17 height 17
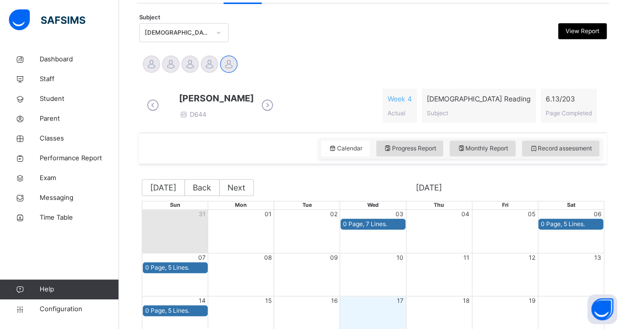
click at [288, 130] on div "[PERSON_NAME] D644 Week 4 Actual [DEMOGRAPHIC_DATA] Reading Subject 6.13 / 203 …" at bounding box center [373, 105] width 462 height 49
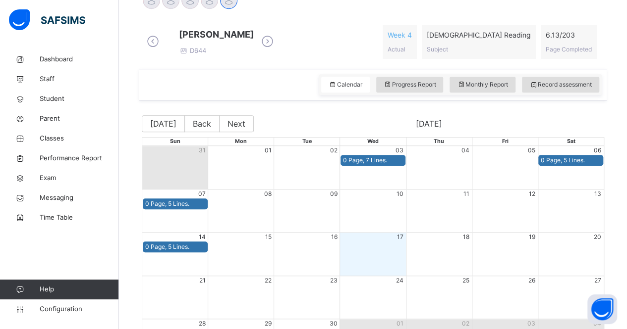
scroll to position [267, 0]
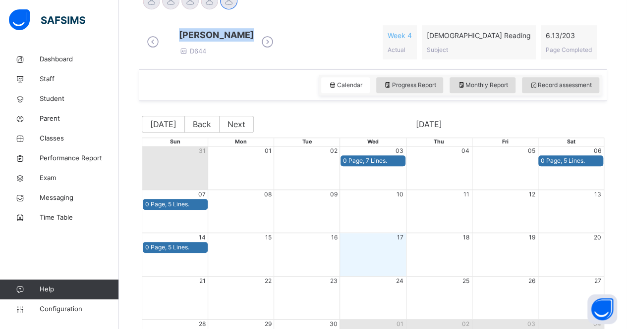
drag, startPoint x: 218, startPoint y: 37, endPoint x: 276, endPoint y: 27, distance: 58.8
click at [276, 28] on div "[PERSON_NAME] D644" at bounding box center [210, 42] width 132 height 28
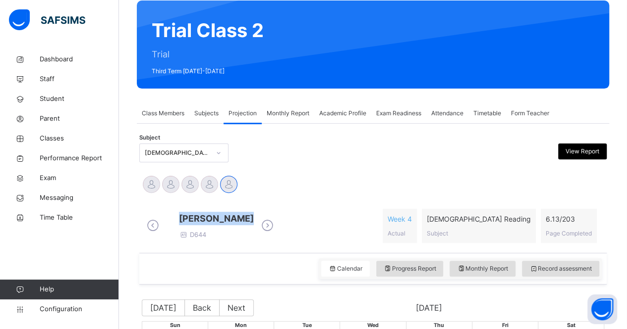
scroll to position [82, 0]
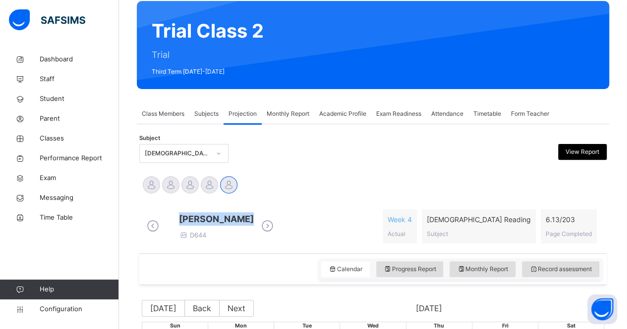
click at [203, 154] on div "[DEMOGRAPHIC_DATA] Reading (007)" at bounding box center [177, 153] width 65 height 9
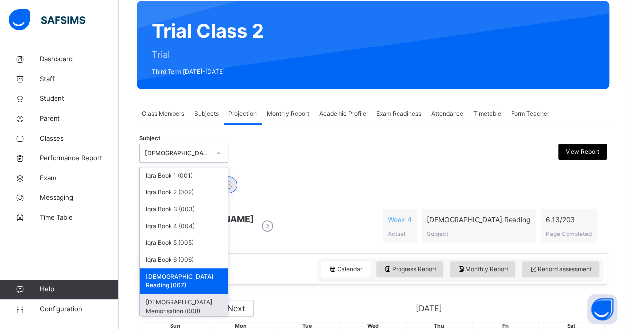
click at [199, 294] on div "[DEMOGRAPHIC_DATA] Memorisation (008)" at bounding box center [184, 307] width 88 height 26
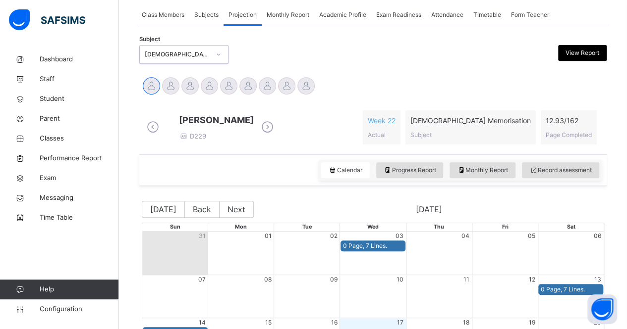
scroll to position [149, 0]
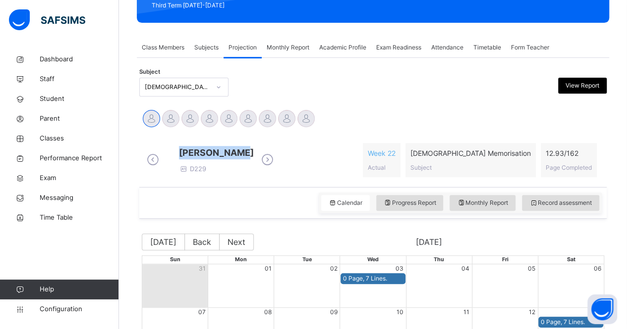
drag, startPoint x: 218, startPoint y: 154, endPoint x: 278, endPoint y: 150, distance: 60.6
click at [276, 150] on div "[PERSON_NAME] D229" at bounding box center [210, 160] width 132 height 28
click at [276, 167] on icon at bounding box center [267, 160] width 17 height 15
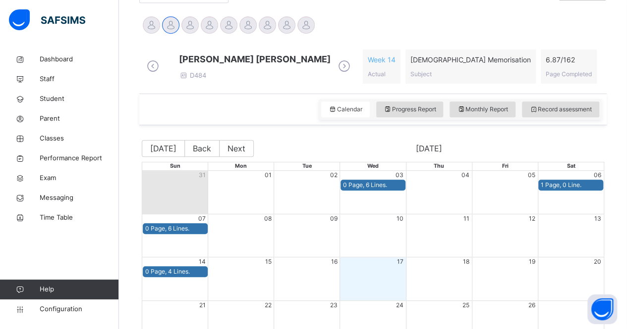
scroll to position [242, 0]
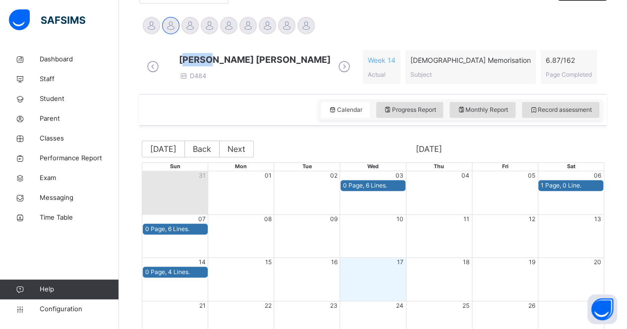
drag, startPoint x: 224, startPoint y: 60, endPoint x: 251, endPoint y: 61, distance: 27.3
click at [251, 61] on span "[PERSON_NAME] [PERSON_NAME]" at bounding box center [255, 59] width 152 height 13
click at [214, 61] on div "[PERSON_NAME] [PERSON_NAME] D484" at bounding box center [248, 67] width 209 height 28
drag, startPoint x: 216, startPoint y: 61, endPoint x: 297, endPoint y: 57, distance: 80.9
click at [297, 57] on div "[PERSON_NAME] [PERSON_NAME] D484" at bounding box center [248, 67] width 209 height 28
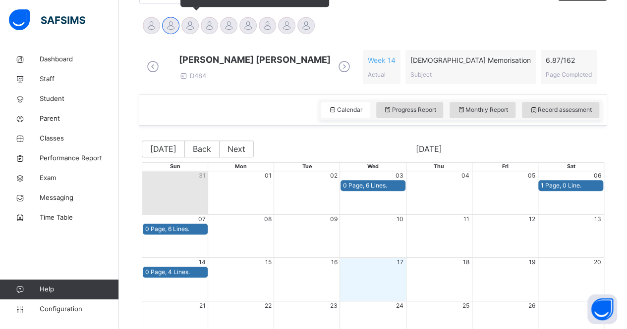
click at [194, 19] on div at bounding box center [189, 25] width 17 height 17
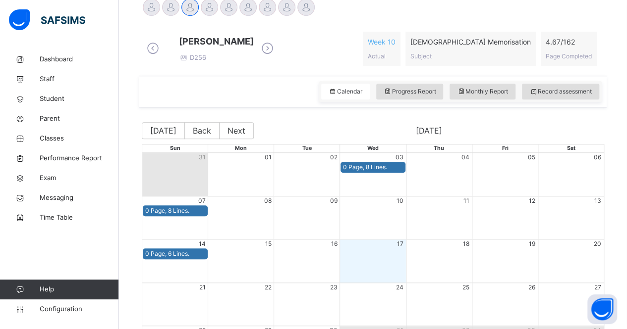
scroll to position [258, 0]
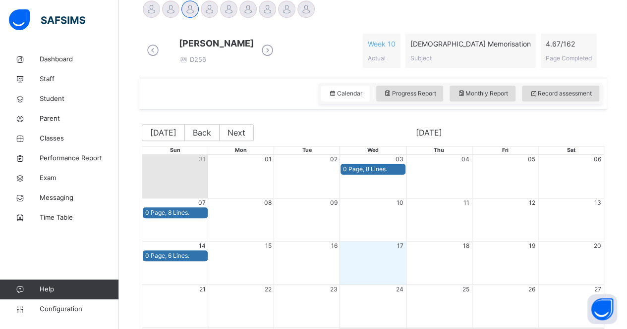
drag, startPoint x: 219, startPoint y: 44, endPoint x: 293, endPoint y: 48, distance: 74.4
click at [276, 48] on div "[PERSON_NAME] D256" at bounding box center [210, 51] width 132 height 28
click at [276, 55] on icon at bounding box center [267, 50] width 17 height 15
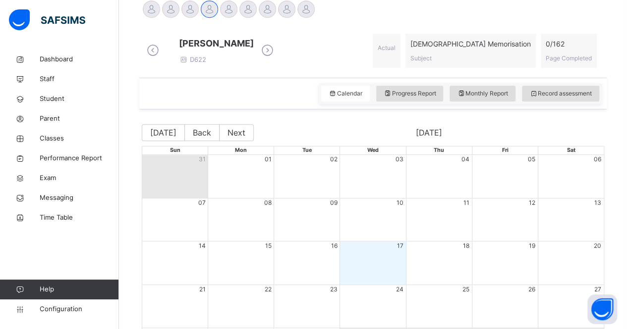
drag, startPoint x: 220, startPoint y: 48, endPoint x: 282, endPoint y: 45, distance: 62.5
click at [254, 45] on span "[PERSON_NAME]" at bounding box center [216, 43] width 75 height 13
click at [276, 57] on icon at bounding box center [267, 50] width 17 height 15
drag, startPoint x: 220, startPoint y: 42, endPoint x: 230, endPoint y: 41, distance: 10.5
click at [230, 41] on span "[PERSON_NAME]" at bounding box center [216, 43] width 75 height 13
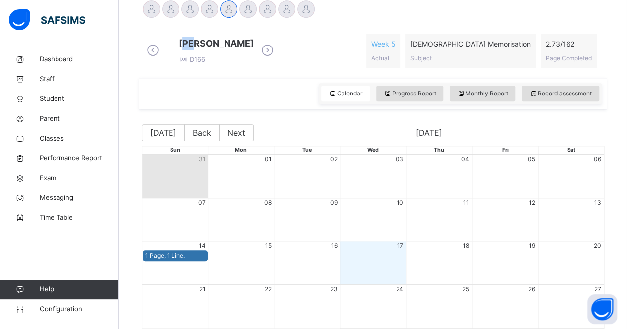
click at [220, 42] on span "[PERSON_NAME]" at bounding box center [216, 43] width 75 height 13
drag, startPoint x: 217, startPoint y: 42, endPoint x: 256, endPoint y: 38, distance: 38.8
click at [256, 38] on div "[PERSON_NAME] D166" at bounding box center [210, 51] width 132 height 28
click at [248, 9] on div at bounding box center [247, 8] width 17 height 17
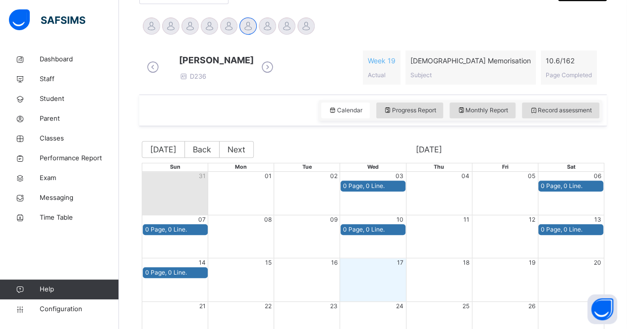
scroll to position [240, 0]
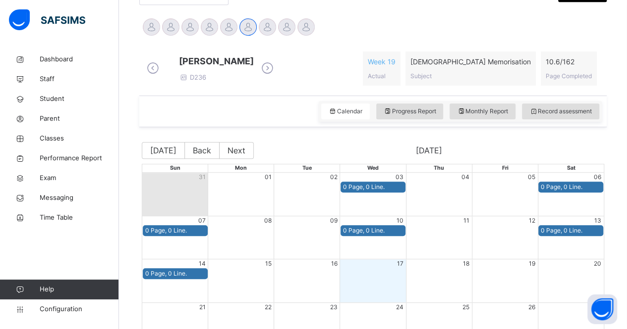
click at [276, 76] on icon at bounding box center [267, 68] width 17 height 15
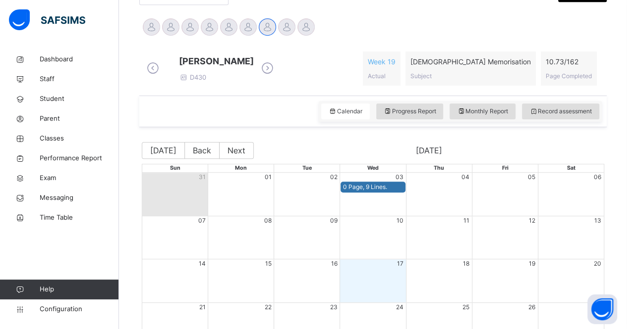
drag, startPoint x: 218, startPoint y: 61, endPoint x: 338, endPoint y: 63, distance: 119.9
click at [276, 63] on div "[PERSON_NAME] D430" at bounding box center [210, 69] width 132 height 28
click at [276, 72] on icon at bounding box center [267, 68] width 17 height 15
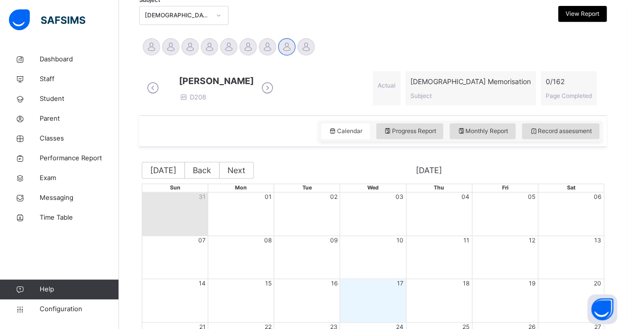
scroll to position [197, 0]
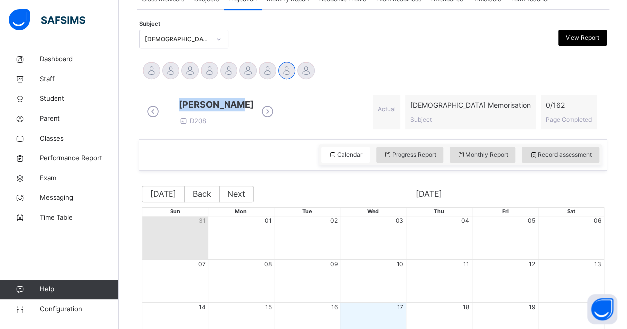
drag, startPoint x: 210, startPoint y: 106, endPoint x: 260, endPoint y: 108, distance: 50.1
click at [260, 108] on div "[PERSON_NAME] D208" at bounding box center [210, 112] width 132 height 28
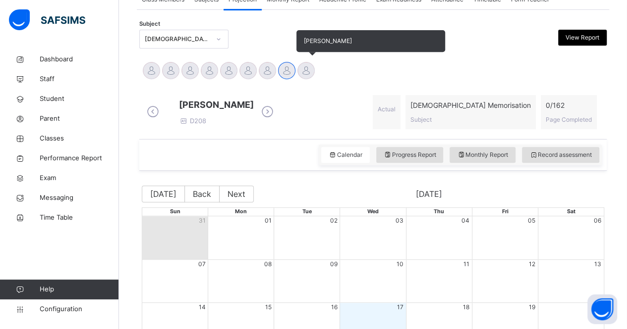
click at [300, 75] on div at bounding box center [305, 70] width 17 height 17
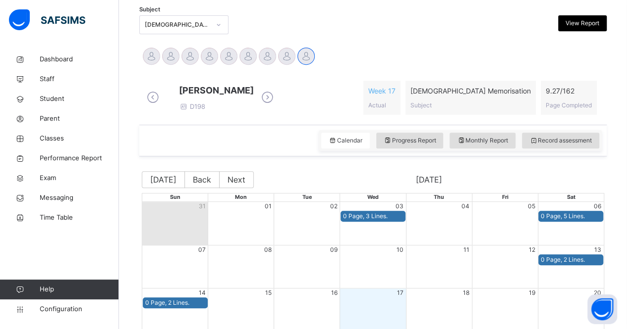
scroll to position [209, 0]
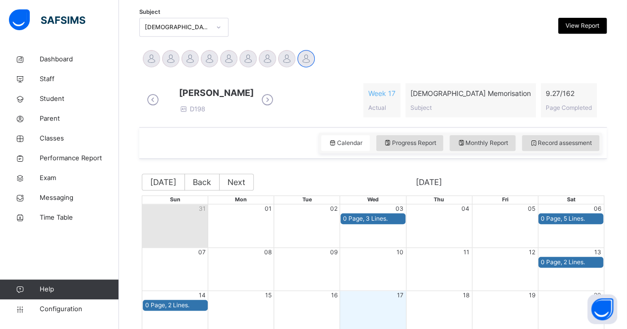
drag, startPoint x: 221, startPoint y: 92, endPoint x: 280, endPoint y: 89, distance: 59.0
click at [276, 89] on div "[PERSON_NAME] D198" at bounding box center [210, 100] width 132 height 28
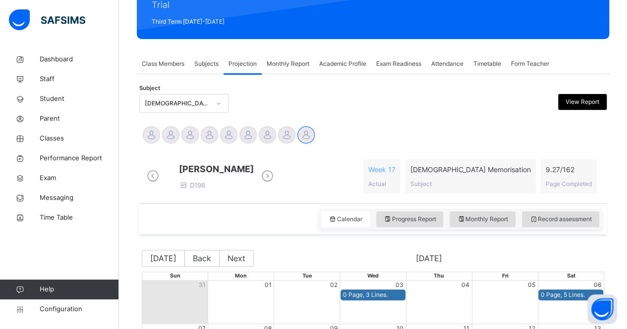
scroll to position [67, 0]
